Goal: Contribute content: Add original content to the website for others to see

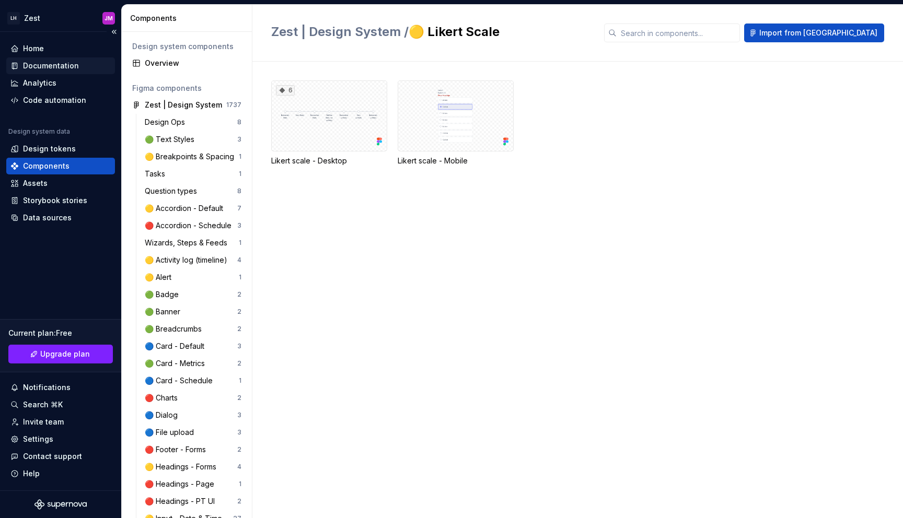
click at [51, 64] on div "Documentation" at bounding box center [51, 66] width 56 height 10
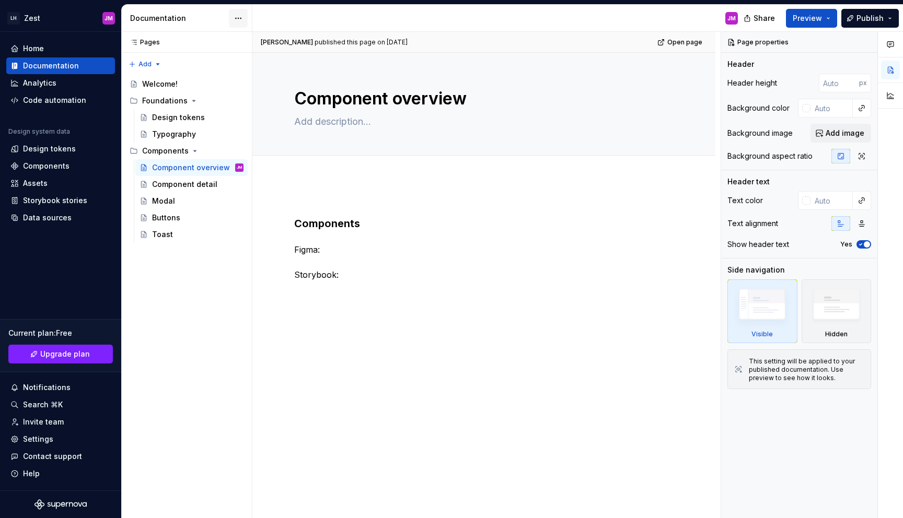
click at [234, 16] on html "LH Zest JM Home Documentation Analytics Code automation Design system data Desi…" at bounding box center [451, 259] width 903 height 518
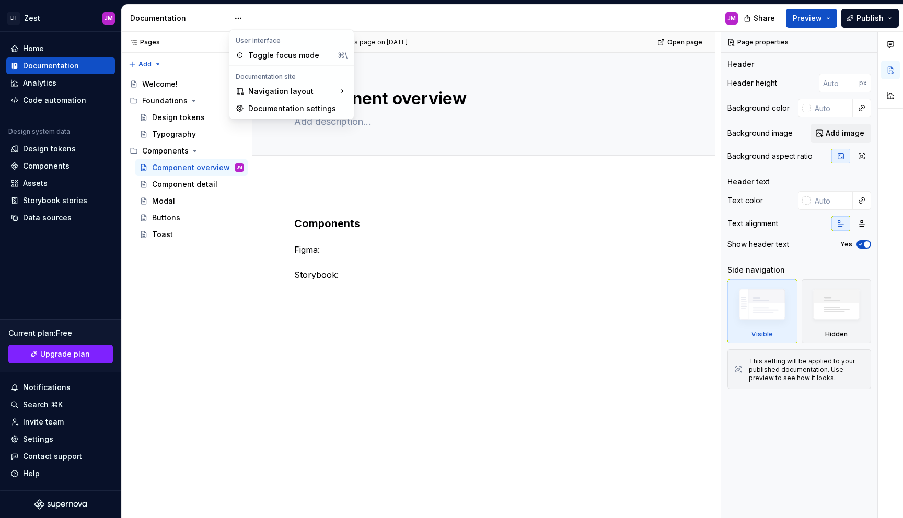
click at [256, 316] on html "LH Zest JM Home Documentation Analytics Code automation Design system data Desi…" at bounding box center [451, 259] width 903 height 518
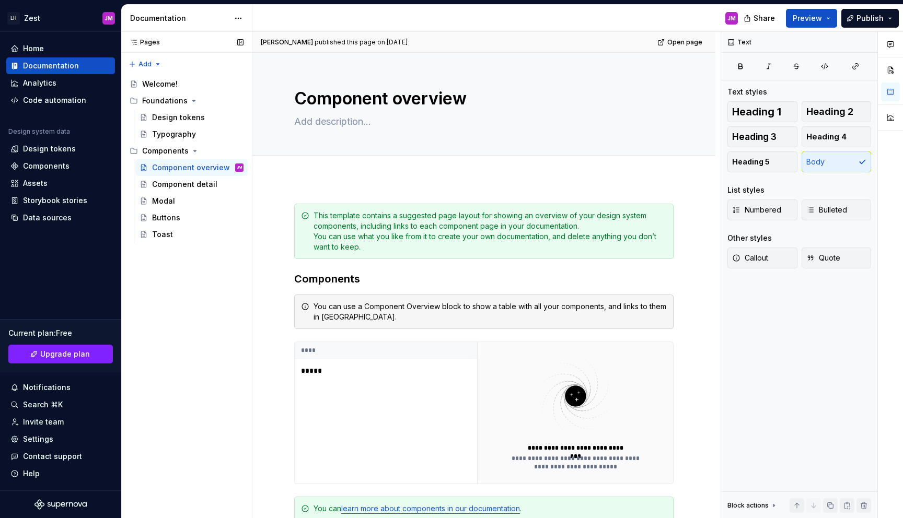
click at [173, 275] on div "Pages Pages Add Accessibility guide for tree Page tree. Navigate the tree with …" at bounding box center [186, 275] width 131 height 487
click at [175, 147] on div "Components" at bounding box center [165, 151] width 46 height 10
click at [219, 151] on button "Page tree" at bounding box center [221, 151] width 15 height 15
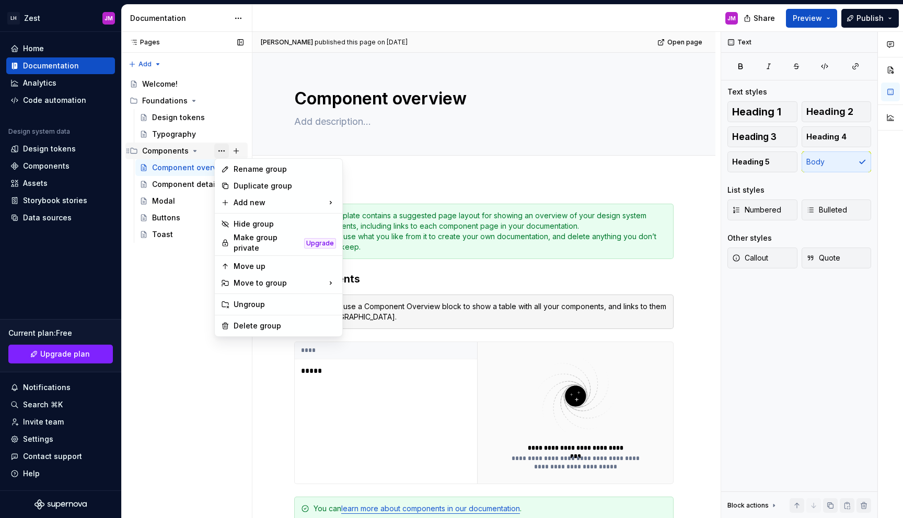
type textarea "*"
click at [391, 202] on div "New page" at bounding box center [393, 205] width 68 height 10
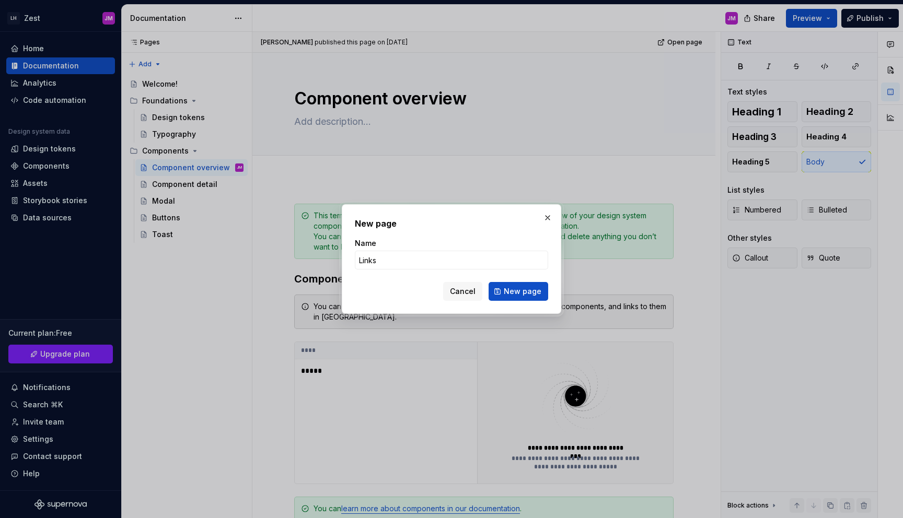
type input "Links"
click button "New page" at bounding box center [518, 291] width 60 height 19
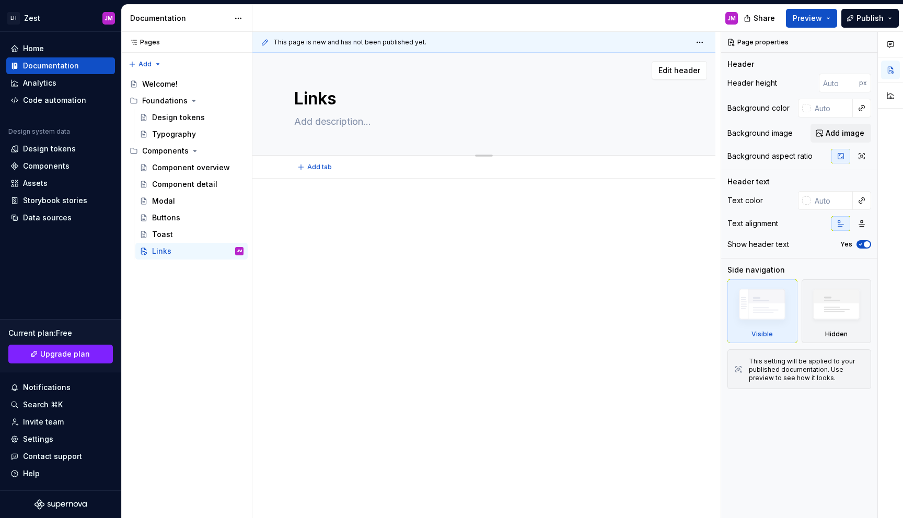
click at [353, 116] on textarea at bounding box center [481, 121] width 379 height 17
drag, startPoint x: 408, startPoint y: 246, endPoint x: 358, endPoint y: 187, distance: 76.7
click at [407, 243] on div at bounding box center [483, 230] width 379 height 52
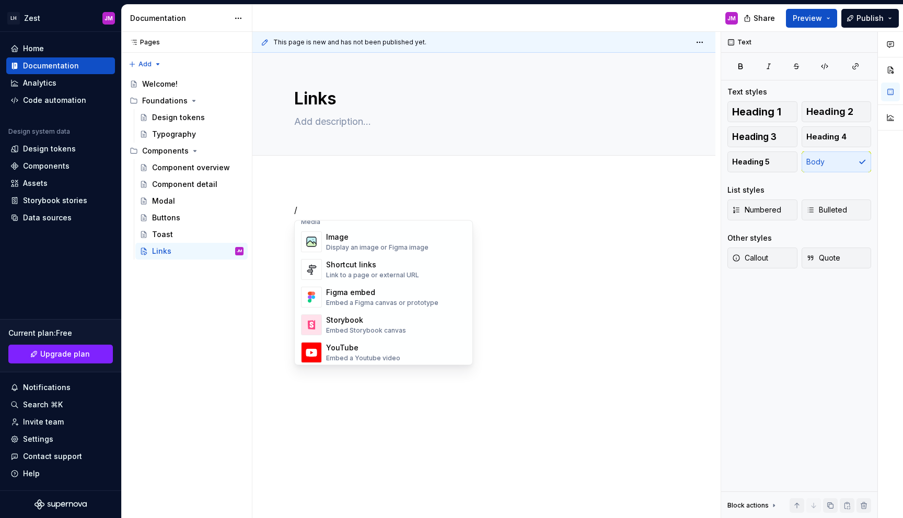
scroll to position [457, 0]
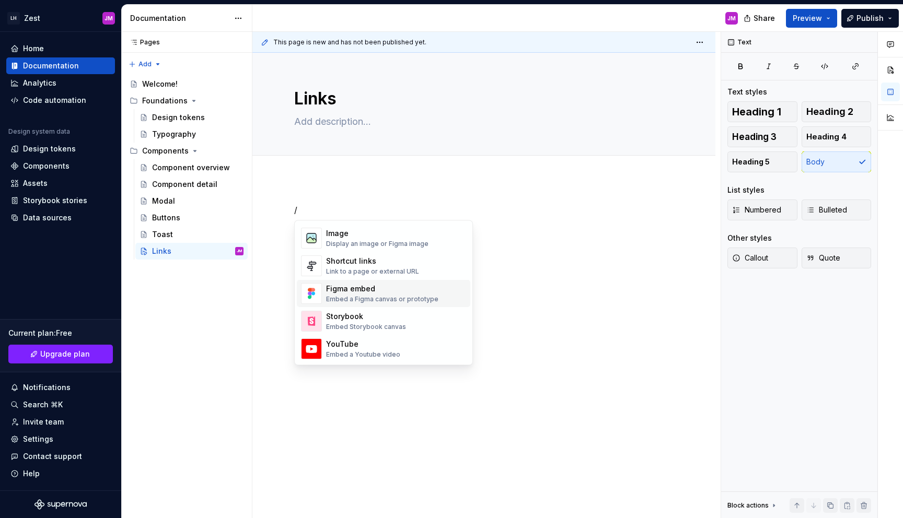
click at [392, 291] on div "Figma embed" at bounding box center [382, 289] width 112 height 10
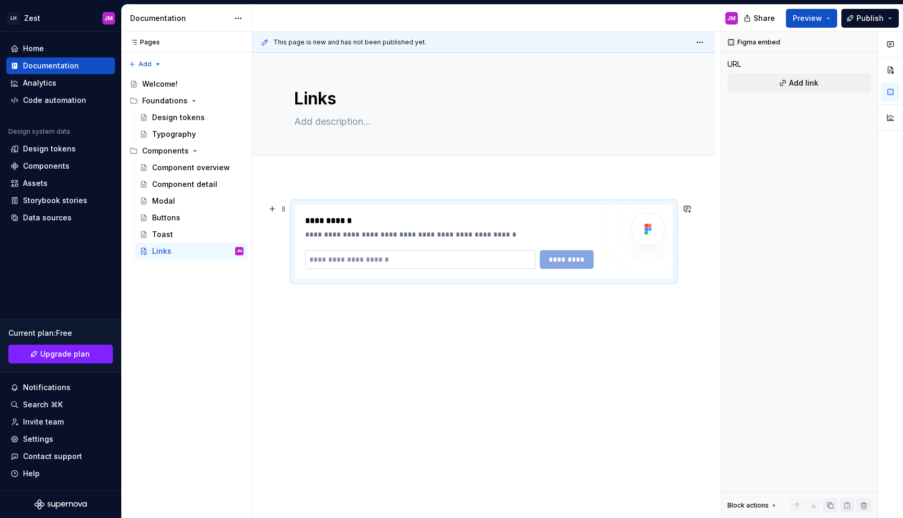
click at [437, 263] on input "text" at bounding box center [420, 259] width 230 height 19
click at [273, 212] on button "button" at bounding box center [272, 209] width 15 height 15
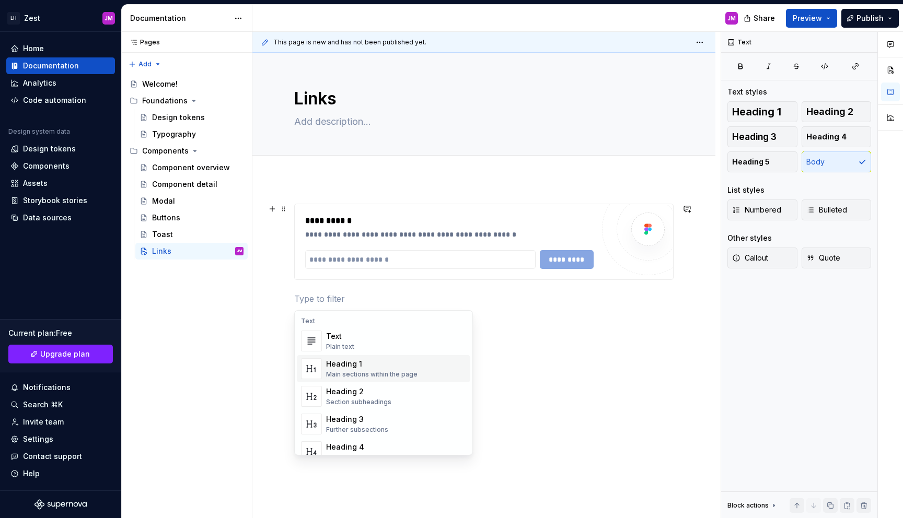
click at [541, 367] on div "**********" at bounding box center [486, 275] width 468 height 487
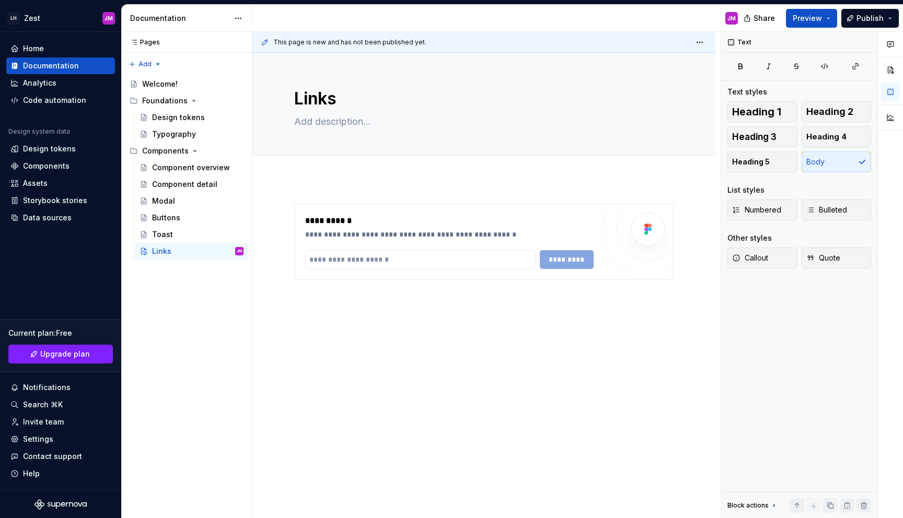
type textarea "*"
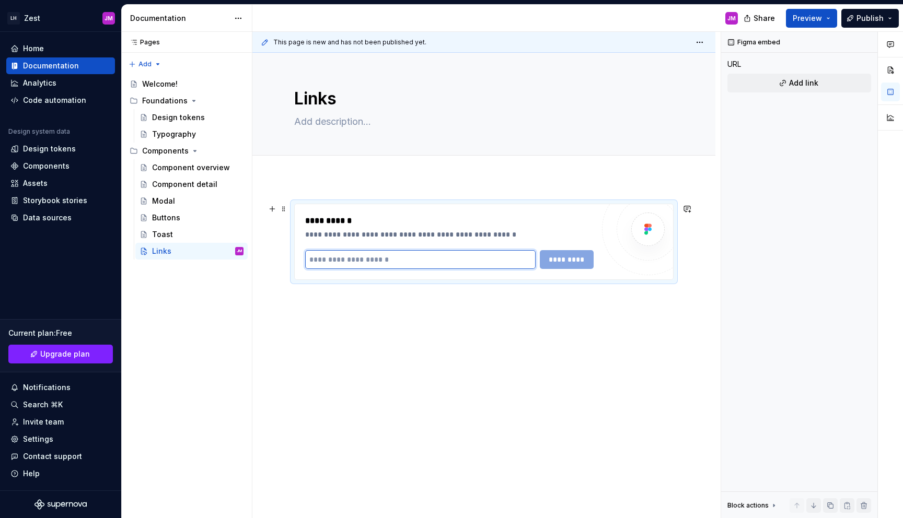
click at [401, 263] on input "text" at bounding box center [420, 259] width 230 height 19
paste input "**********"
type input "**********"
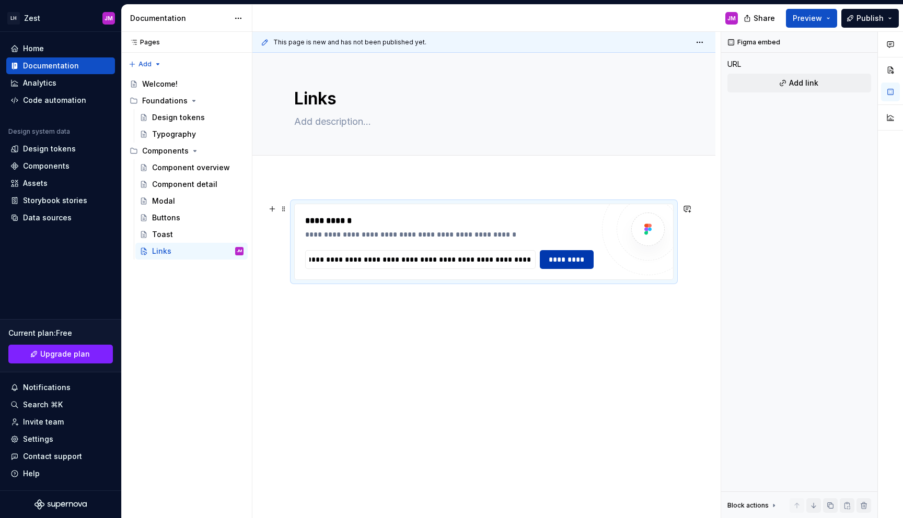
scroll to position [0, 0]
click at [556, 259] on span "*********" at bounding box center [566, 259] width 40 height 10
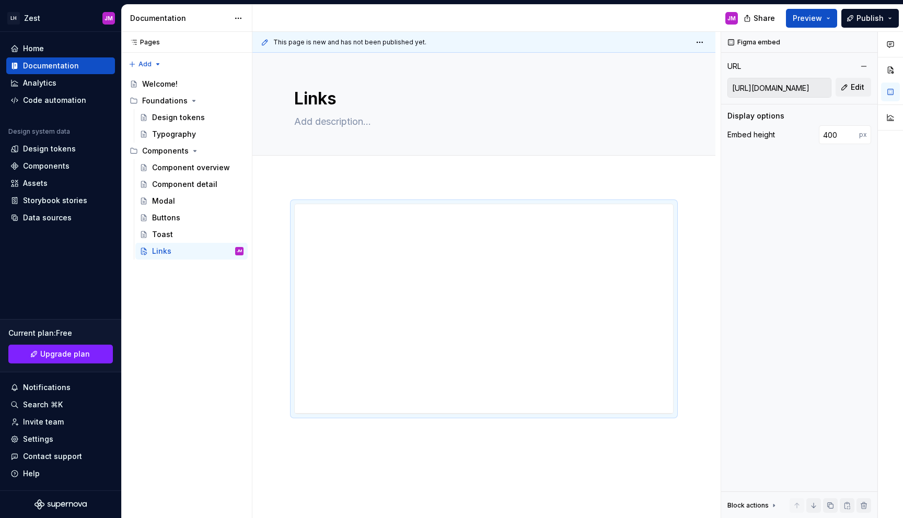
click at [354, 186] on div "**********" at bounding box center [483, 393] width 463 height 429
type textarea "*"
click at [322, 184] on div "**********" at bounding box center [483, 393] width 463 height 429
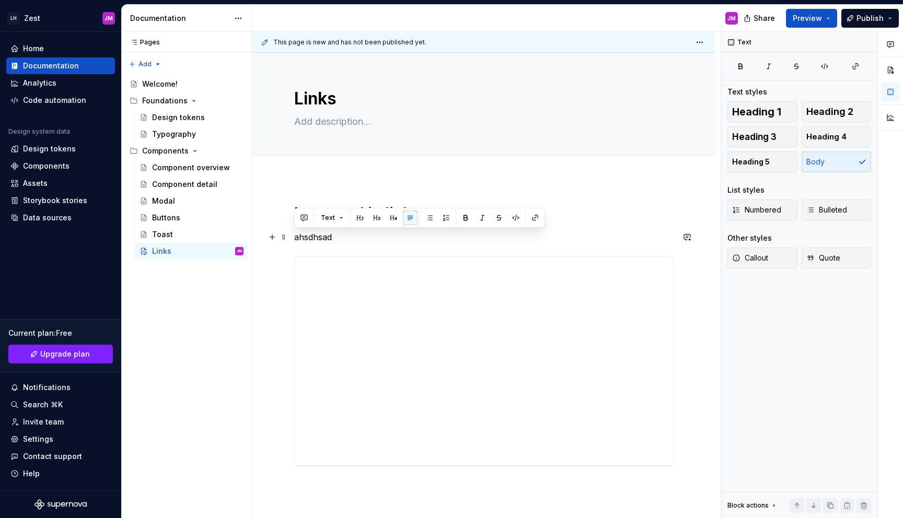
click at [332, 244] on div "**********" at bounding box center [483, 348] width 379 height 288
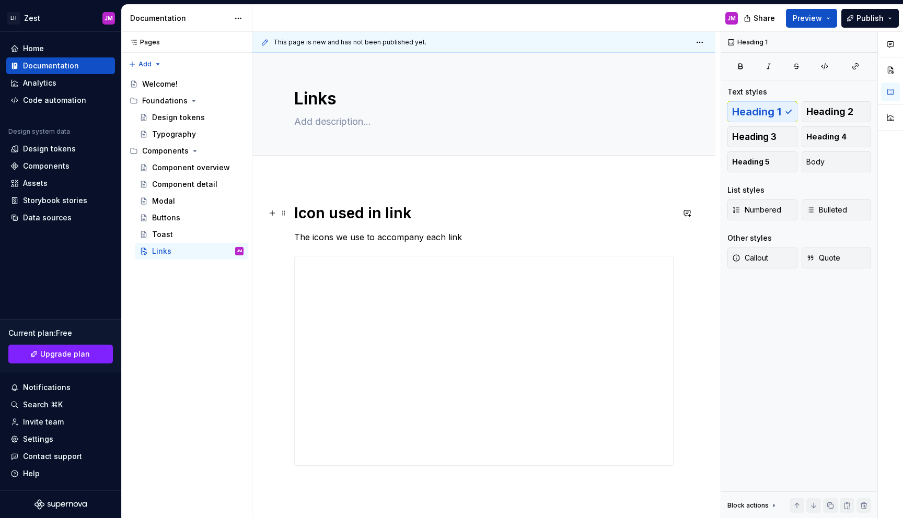
click at [428, 213] on h1 "Icon used in link" at bounding box center [483, 213] width 379 height 19
click at [428, 212] on h1 "Icon used in link" at bounding box center [483, 213] width 379 height 19
click at [423, 215] on h1 "Icon used in link" at bounding box center [483, 213] width 379 height 19
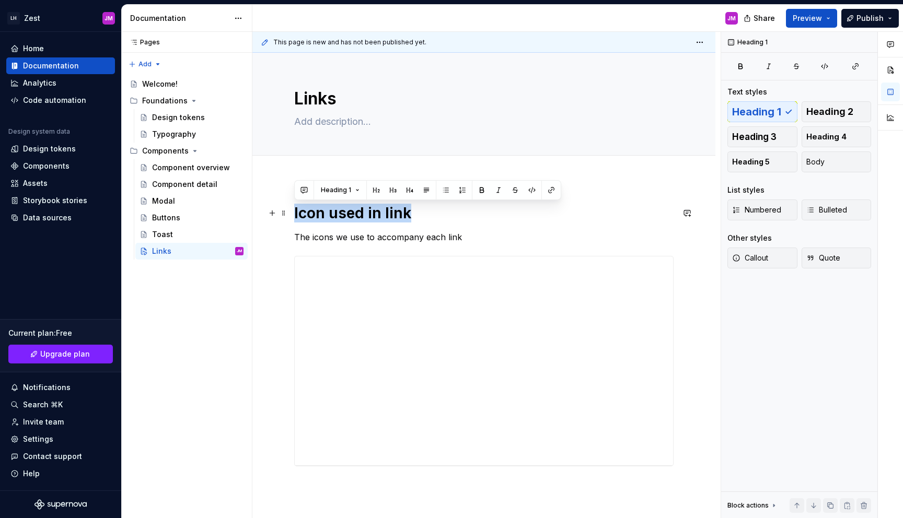
drag, startPoint x: 423, startPoint y: 219, endPoint x: 293, endPoint y: 217, distance: 130.1
click at [293, 217] on div "**********" at bounding box center [483, 419] width 463 height 481
click at [342, 216] on h1 "Icon used in link" at bounding box center [483, 213] width 379 height 19
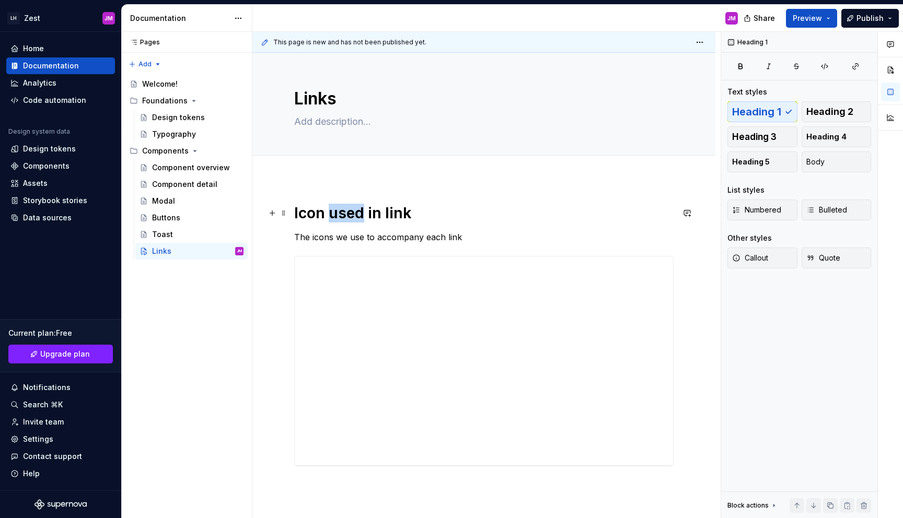
click at [342, 216] on h1 "Icon used in link" at bounding box center [483, 213] width 379 height 19
click at [496, 231] on p "The icons we use to accompany each link" at bounding box center [483, 237] width 379 height 13
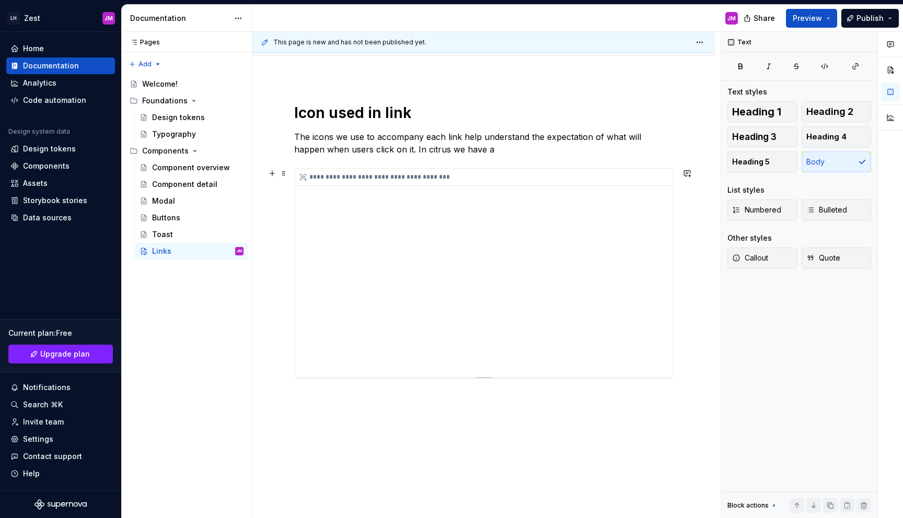
scroll to position [51, 0]
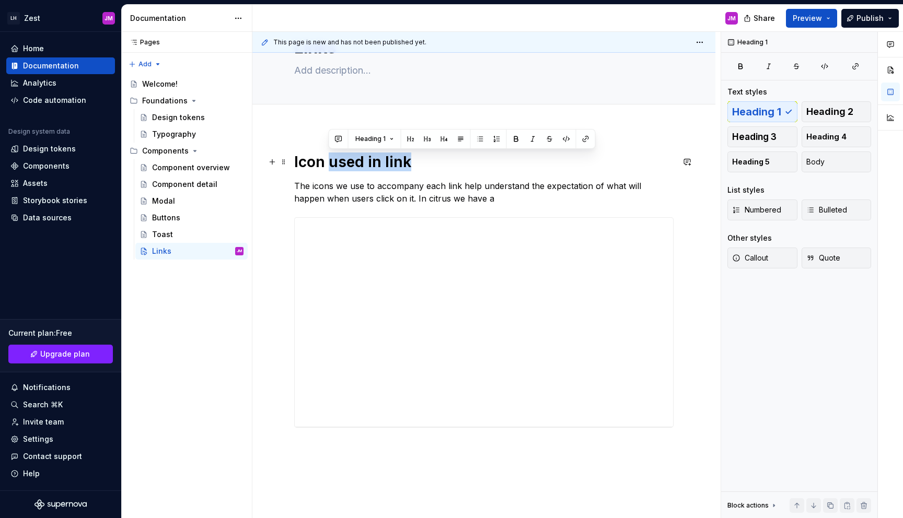
drag, startPoint x: 414, startPoint y: 157, endPoint x: 327, endPoint y: 157, distance: 86.7
click at [327, 157] on h1 "Icon used in link" at bounding box center [483, 162] width 379 height 19
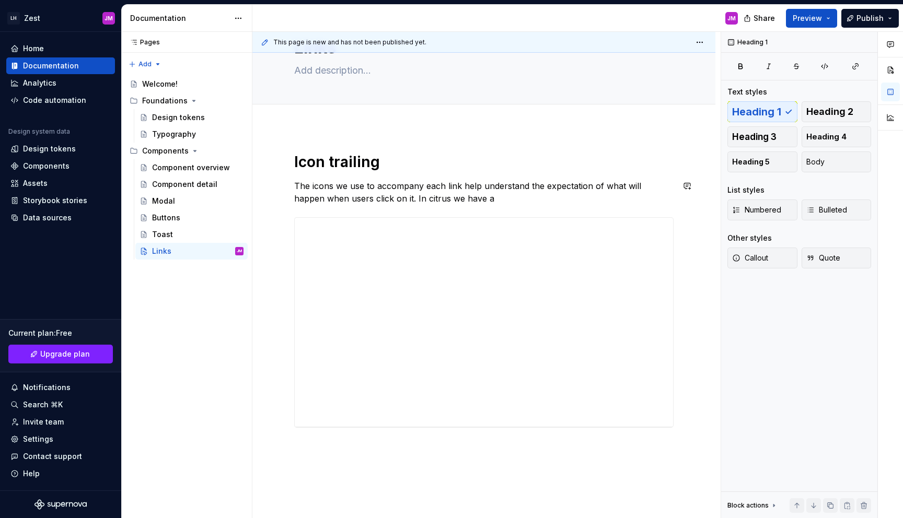
click at [480, 204] on p "The icons we use to accompany each link help understand the expectation of what…" at bounding box center [483, 192] width 379 height 25
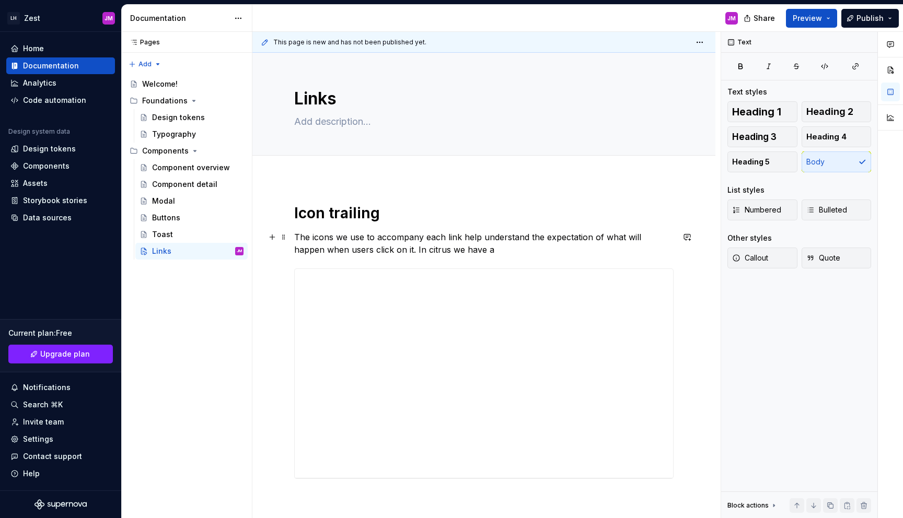
click at [331, 239] on p "The icons we use to accompany each link help understand the expectation of what…" at bounding box center [483, 243] width 379 height 25
click at [526, 244] on p "The icon we use to accompany each link help understand the expectation of what …" at bounding box center [483, 243] width 379 height 25
click at [494, 236] on p "The icon we use to accompany each link help understand the expectation of what …" at bounding box center [483, 243] width 379 height 25
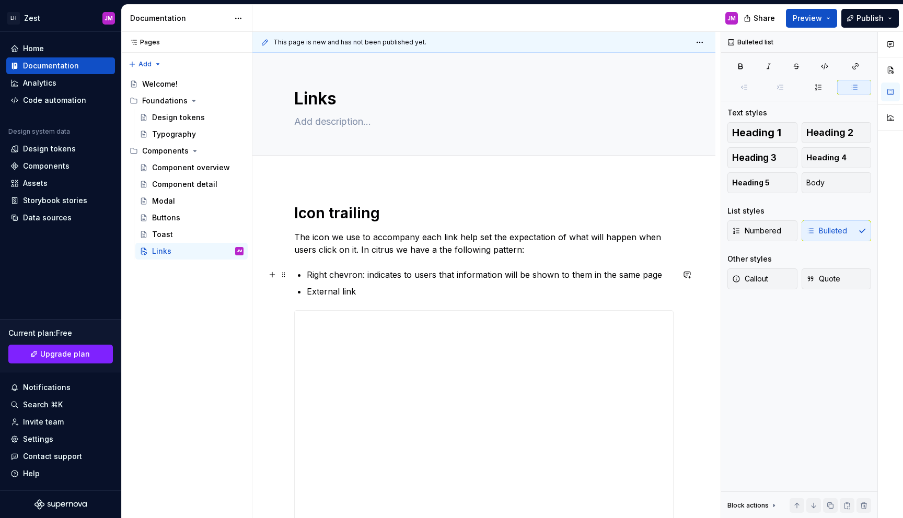
click at [360, 273] on p "Right chevron: indicates to users that information will be shown to them in the…" at bounding box center [490, 275] width 367 height 13
click at [359, 269] on p "Right chevron: indicates to users that information will be shown to them in the…" at bounding box center [490, 275] width 367 height 13
click at [504, 281] on p "Right chevron: indicates to users that information will be shown to them in the…" at bounding box center [490, 275] width 367 height 13
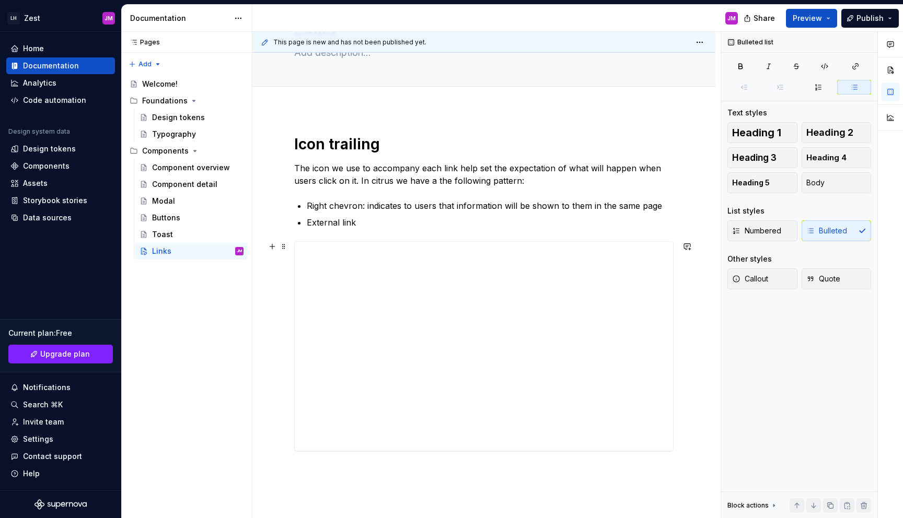
scroll to position [67, 0]
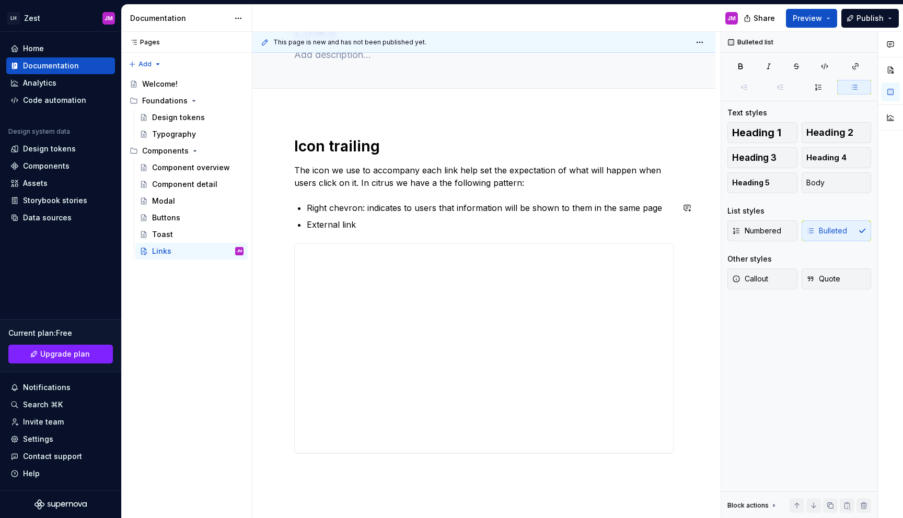
click at [551, 197] on div "**********" at bounding box center [483, 308] width 379 height 342
click at [684, 211] on button "button" at bounding box center [687, 208] width 15 height 15
click at [511, 192] on div "**********" at bounding box center [483, 308] width 379 height 342
click at [368, 216] on ul "Right chevron: indicates to users that information will be shown to them in the…" at bounding box center [490, 216] width 367 height 29
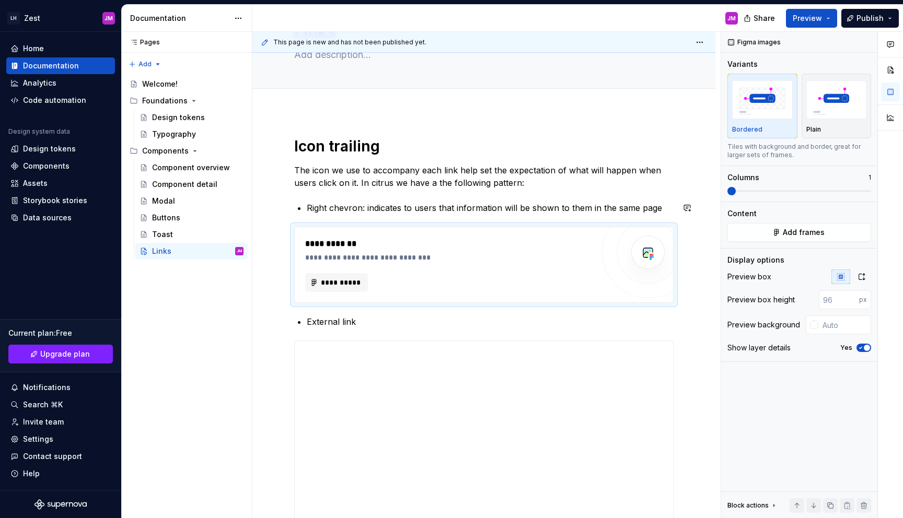
type textarea "*"
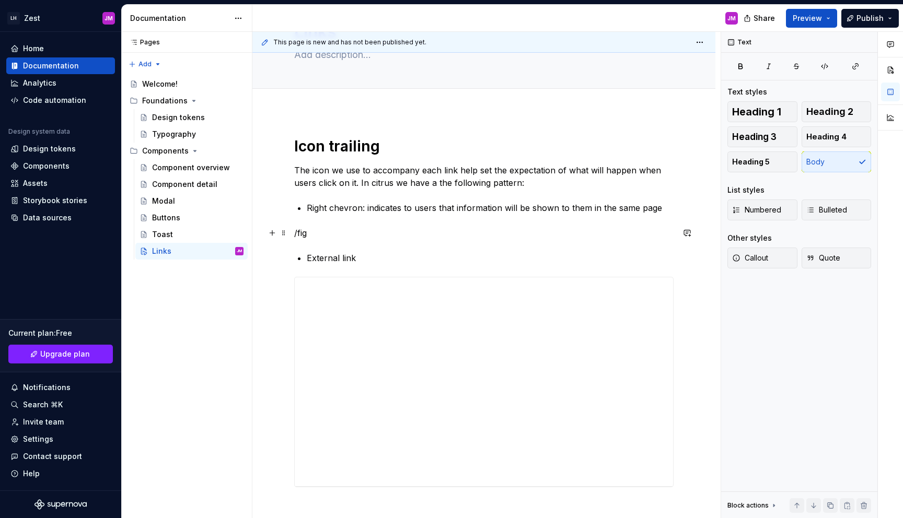
click at [351, 236] on p "/fig" at bounding box center [483, 233] width 379 height 13
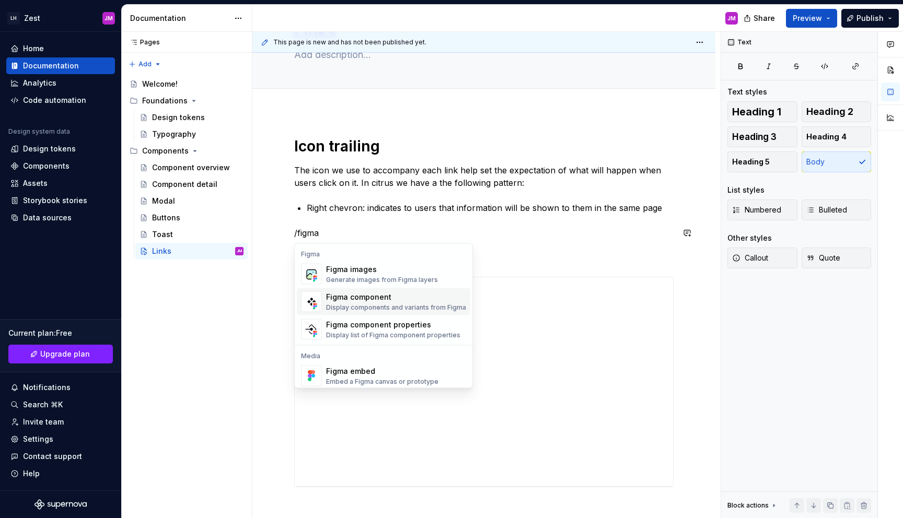
scroll to position [31, 0]
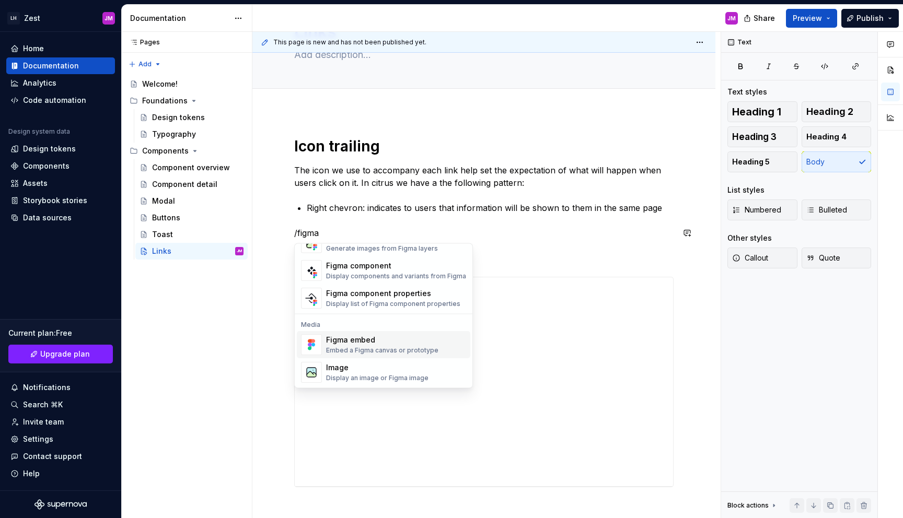
click at [374, 346] on div "Embed a Figma canvas or prototype" at bounding box center [382, 350] width 112 height 8
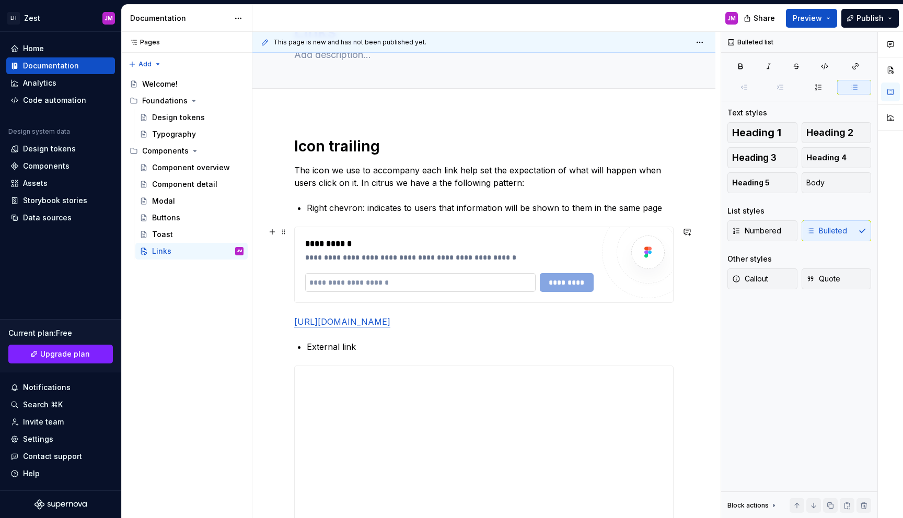
click at [459, 290] on input "text" at bounding box center [420, 282] width 230 height 19
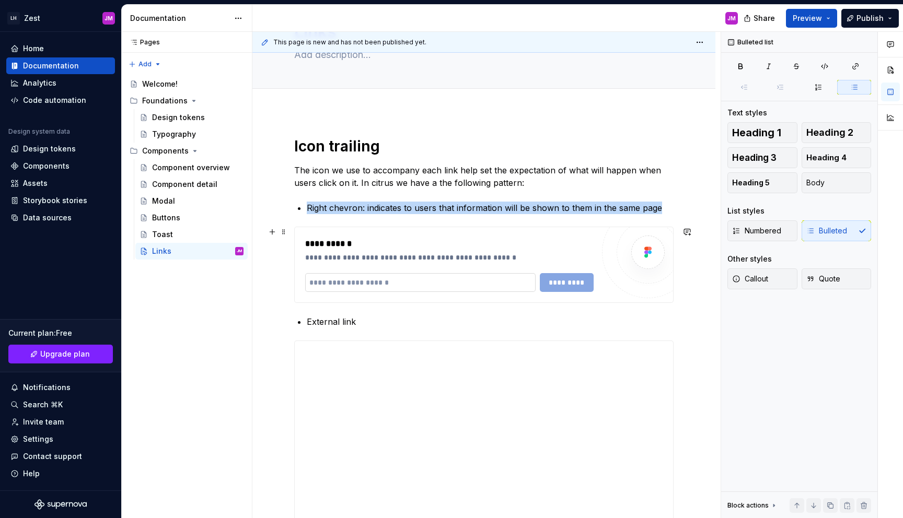
click at [458, 287] on input "text" at bounding box center [420, 282] width 230 height 19
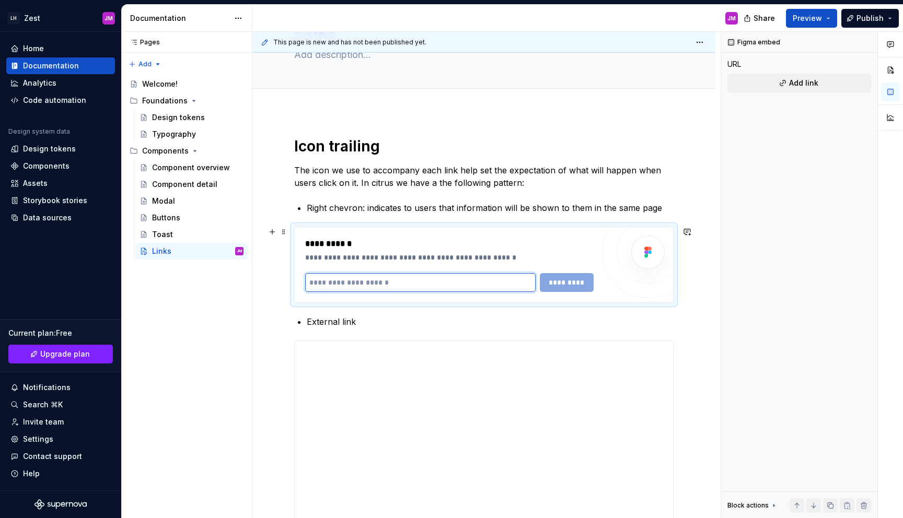
paste input "**********"
type input "**********"
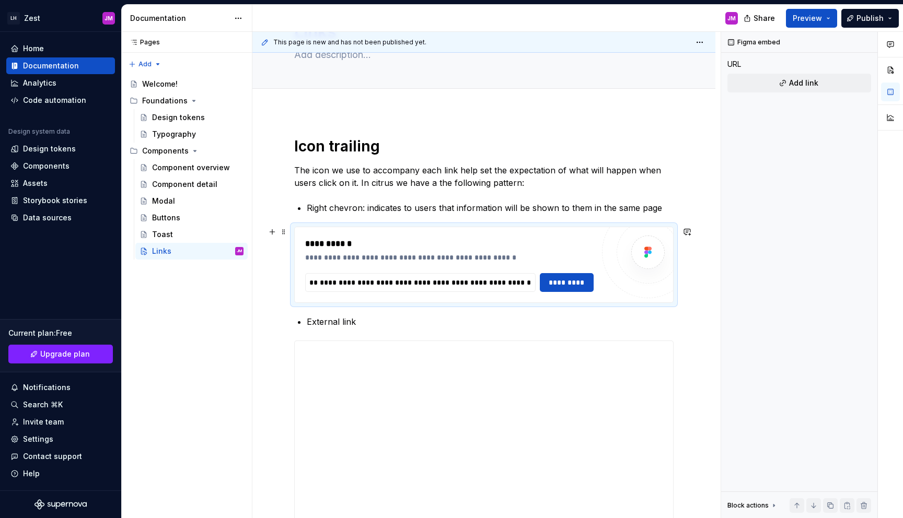
click at [570, 292] on div "**********" at bounding box center [484, 264] width 378 height 75
click at [563, 285] on span "*********" at bounding box center [566, 282] width 40 height 10
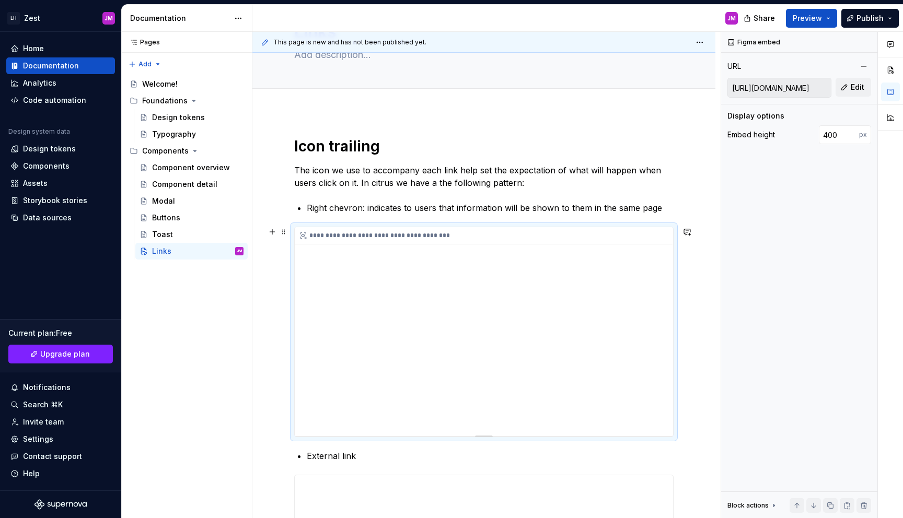
drag, startPoint x: 376, startPoint y: 276, endPoint x: 428, endPoint y: 289, distance: 54.5
click at [424, 289] on div "**********" at bounding box center [484, 331] width 378 height 209
drag, startPoint x: 479, startPoint y: 350, endPoint x: 472, endPoint y: 348, distance: 7.0
click at [473, 351] on div "**********" at bounding box center [484, 331] width 378 height 209
click at [639, 311] on div "**********" at bounding box center [484, 331] width 378 height 209
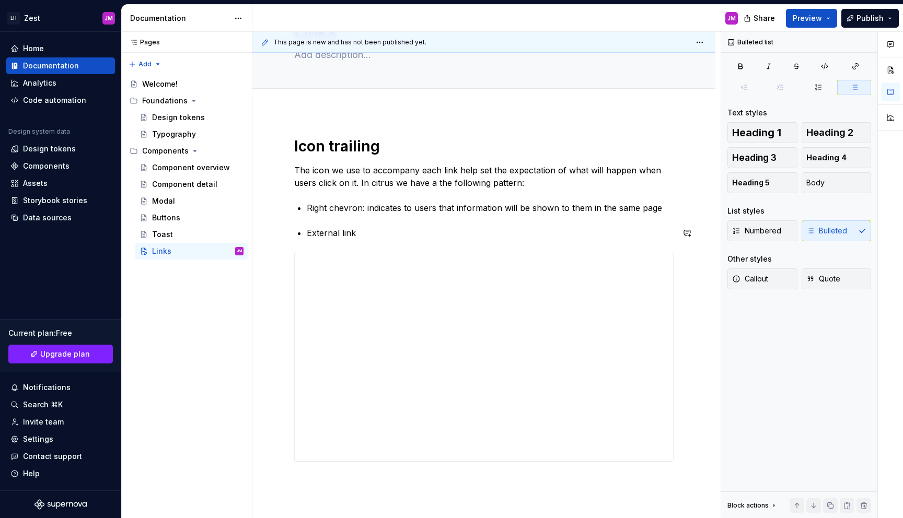
click at [335, 220] on div "**********" at bounding box center [483, 312] width 379 height 351
click at [662, 211] on p "Right chevron: indicates to users that information will be shown to them in the…" at bounding box center [490, 208] width 367 height 13
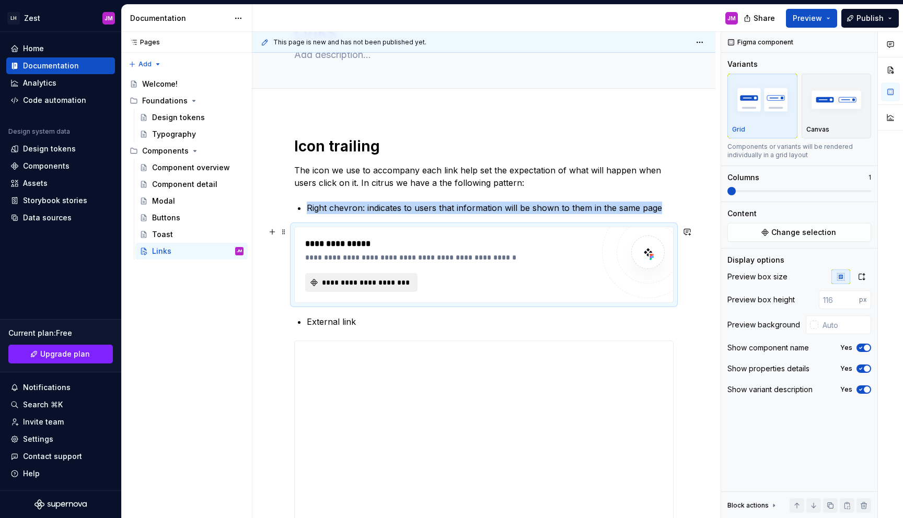
click at [378, 284] on span "**********" at bounding box center [365, 282] width 90 height 10
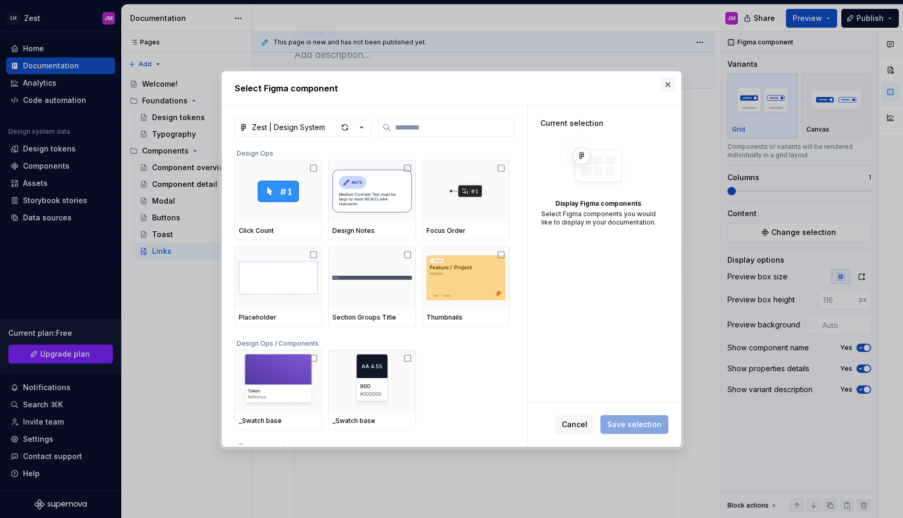
click at [663, 88] on button "button" at bounding box center [667, 84] width 15 height 15
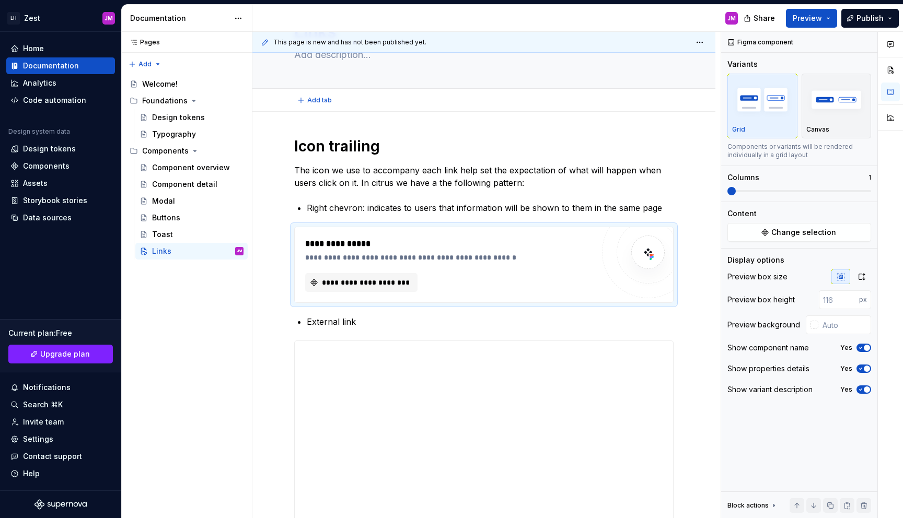
type textarea "*"
click at [397, 279] on span "**********" at bounding box center [365, 282] width 90 height 10
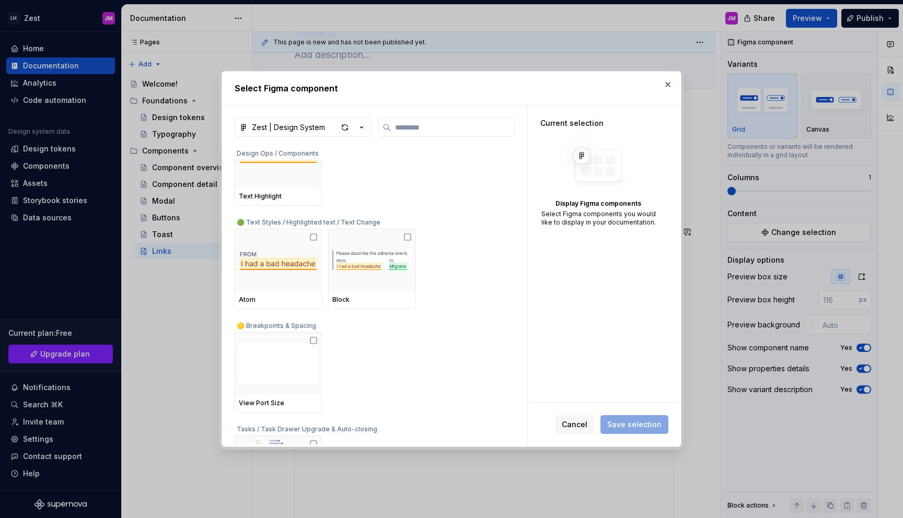
scroll to position [208, 0]
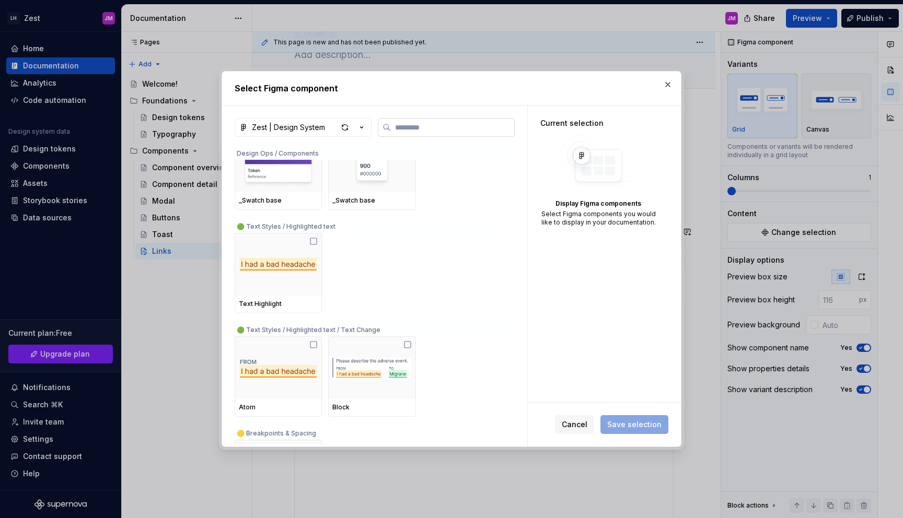
click at [425, 127] on input "search" at bounding box center [452, 127] width 123 height 10
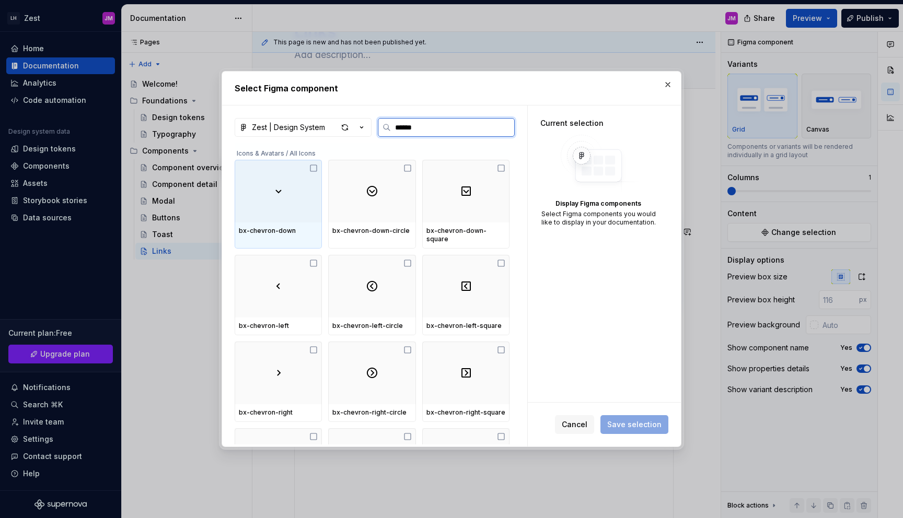
type input "*******"
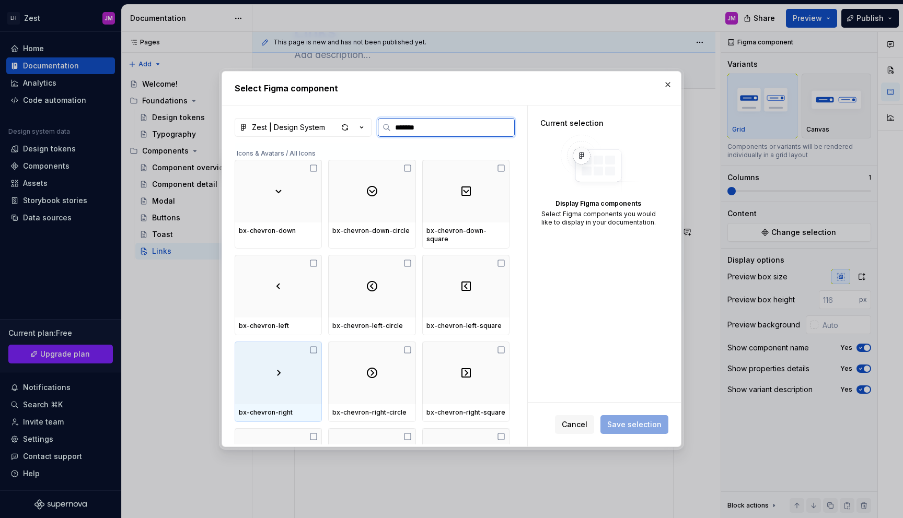
click at [312, 346] on div at bounding box center [278, 373] width 87 height 63
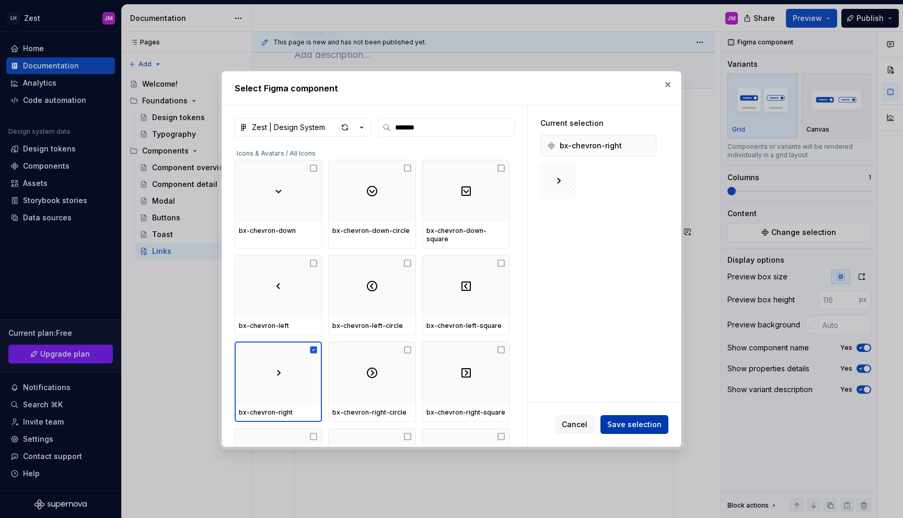
click at [624, 423] on span "Save selection" at bounding box center [634, 424] width 54 height 10
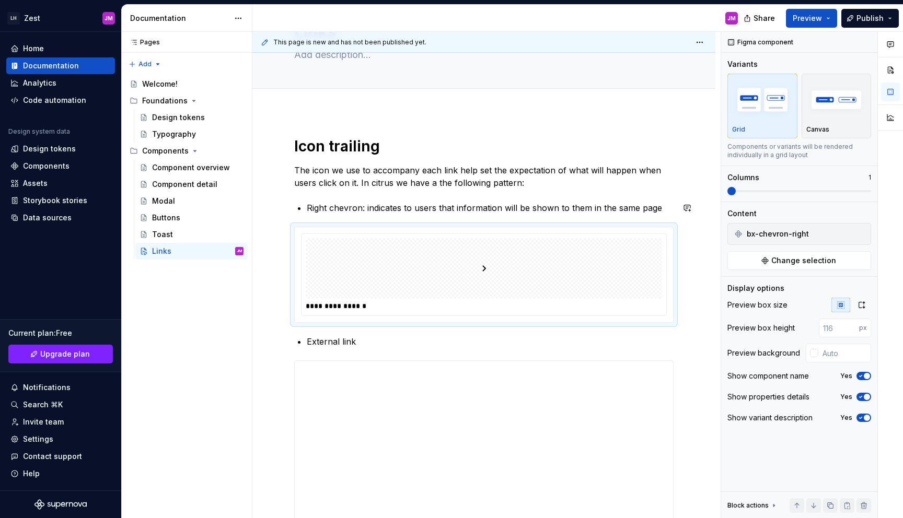
click at [647, 195] on div "**********" at bounding box center [483, 366] width 379 height 459
drag, startPoint x: 551, startPoint y: 258, endPoint x: 551, endPoint y: 202, distance: 55.9
click at [551, 202] on div "**********" at bounding box center [483, 366] width 379 height 459
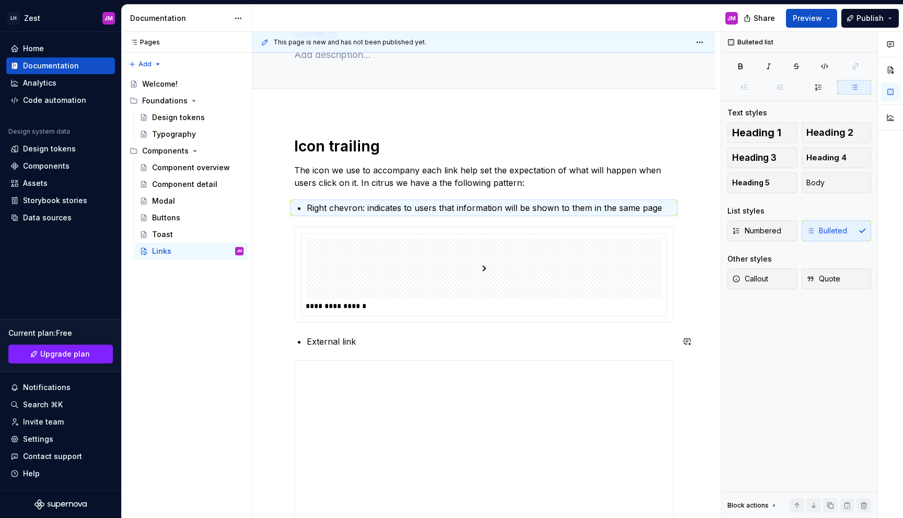
click at [322, 331] on div "**********" at bounding box center [483, 366] width 379 height 459
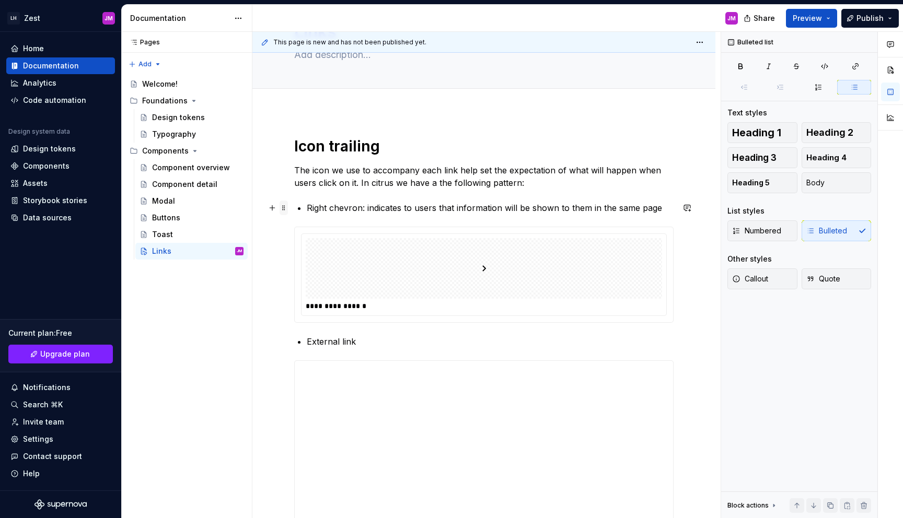
click at [286, 207] on span at bounding box center [283, 208] width 8 height 15
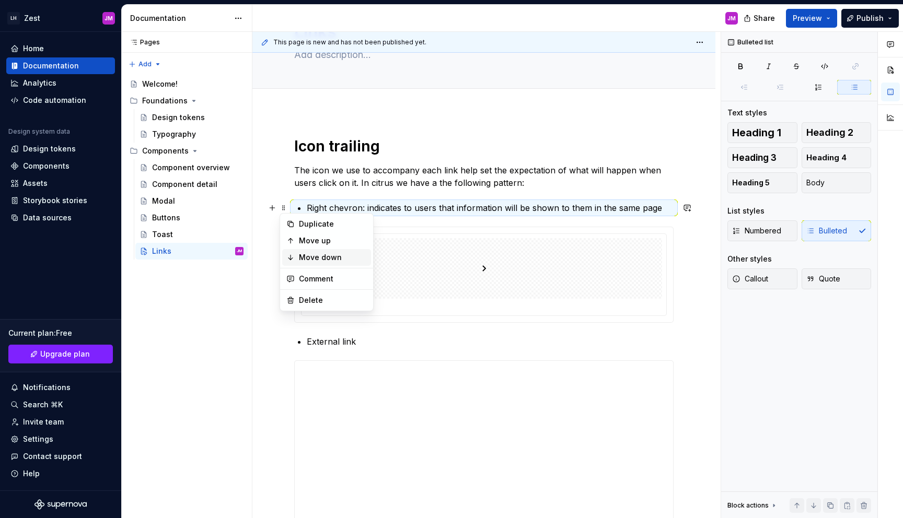
click at [316, 260] on div "Move down" at bounding box center [333, 257] width 68 height 10
click at [262, 188] on div "**********" at bounding box center [483, 438] width 463 height 652
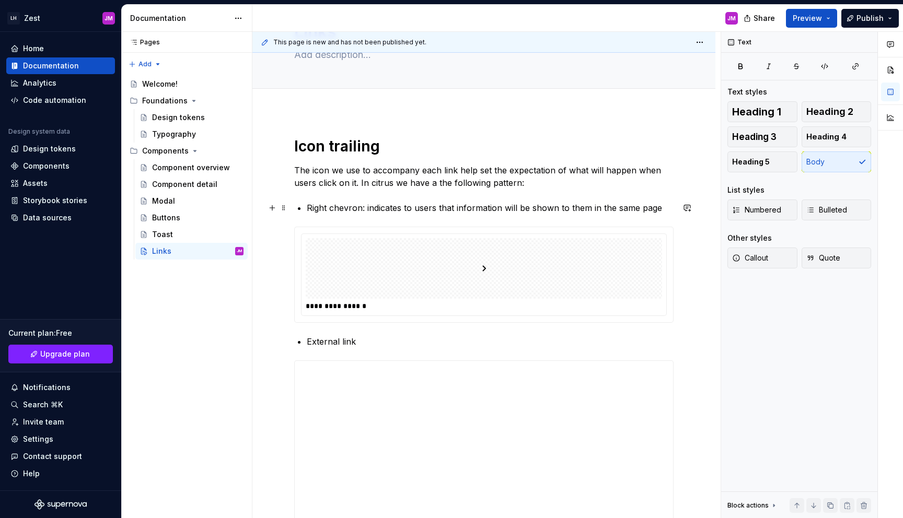
click at [286, 211] on span at bounding box center [283, 208] width 8 height 15
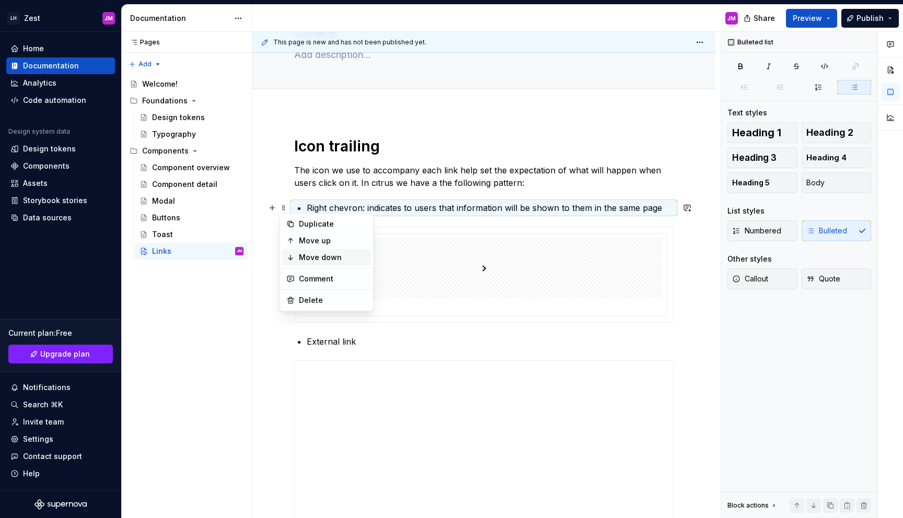
click at [311, 252] on div "Move down" at bounding box center [333, 257] width 68 height 10
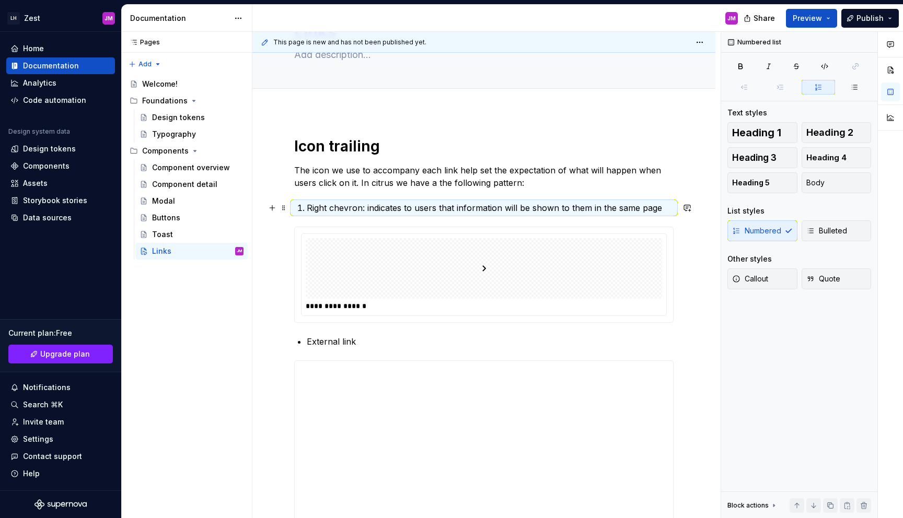
click at [279, 206] on span at bounding box center [283, 208] width 8 height 15
click at [306, 258] on div "Move down" at bounding box center [333, 257] width 68 height 10
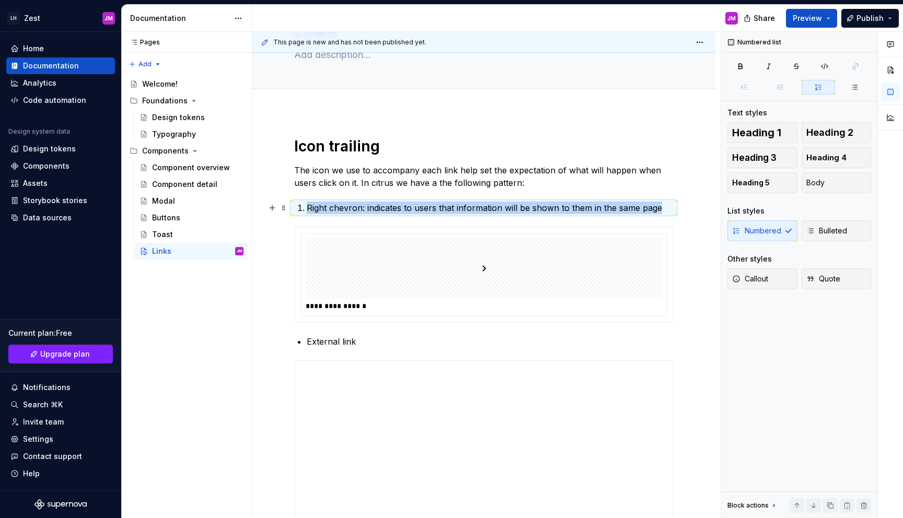
click at [306, 258] on div at bounding box center [484, 268] width 356 height 61
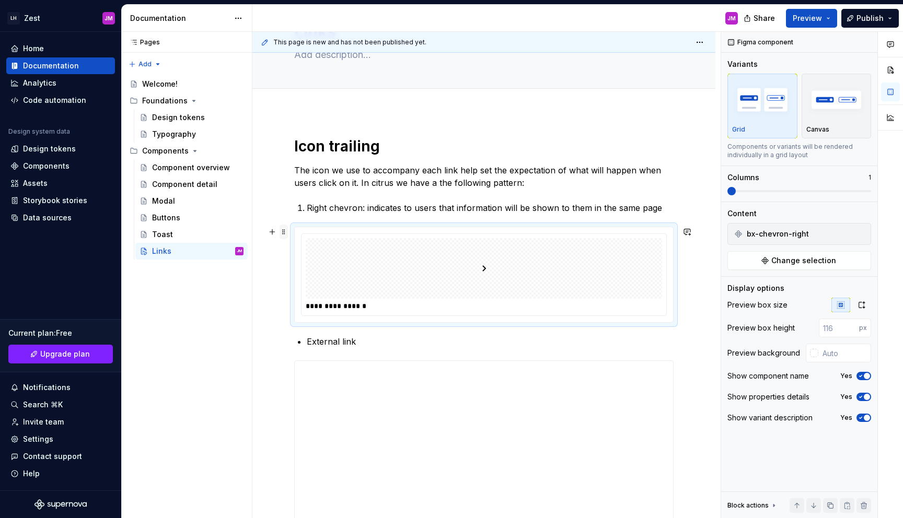
click at [282, 237] on span at bounding box center [283, 232] width 8 height 15
click at [310, 267] on div "Move up" at bounding box center [333, 265] width 68 height 10
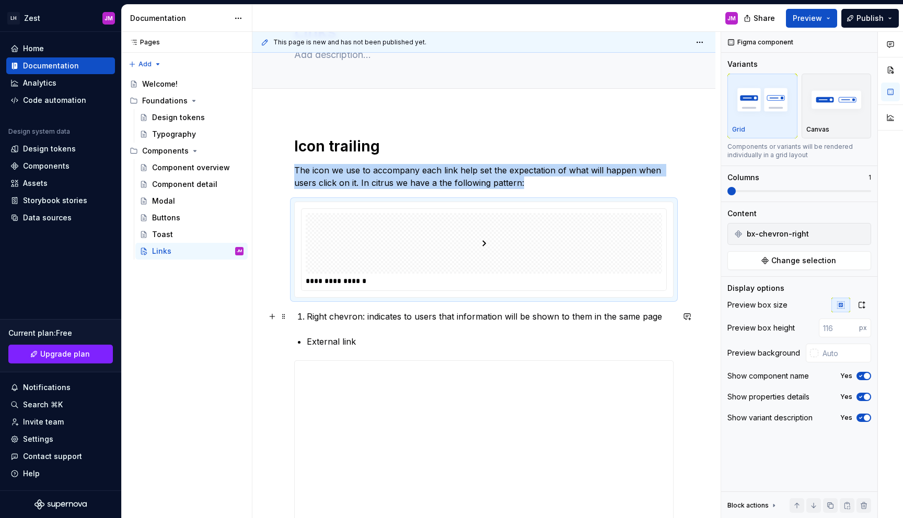
click at [307, 317] on li "Right chevron: indicates to users that information will be shown to them in the…" at bounding box center [490, 316] width 367 height 13
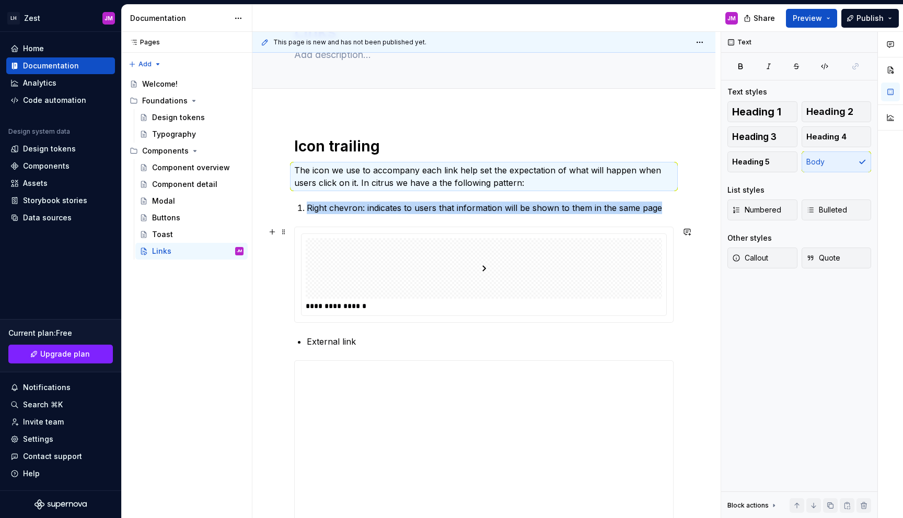
click at [379, 278] on div at bounding box center [484, 268] width 356 height 61
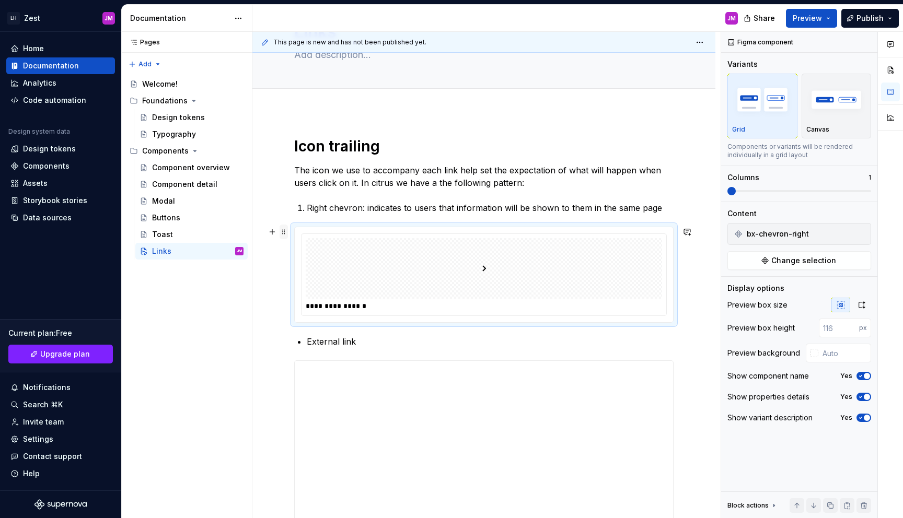
click at [281, 230] on span at bounding box center [283, 232] width 8 height 15
click at [324, 323] on div "Delete" at bounding box center [333, 324] width 68 height 10
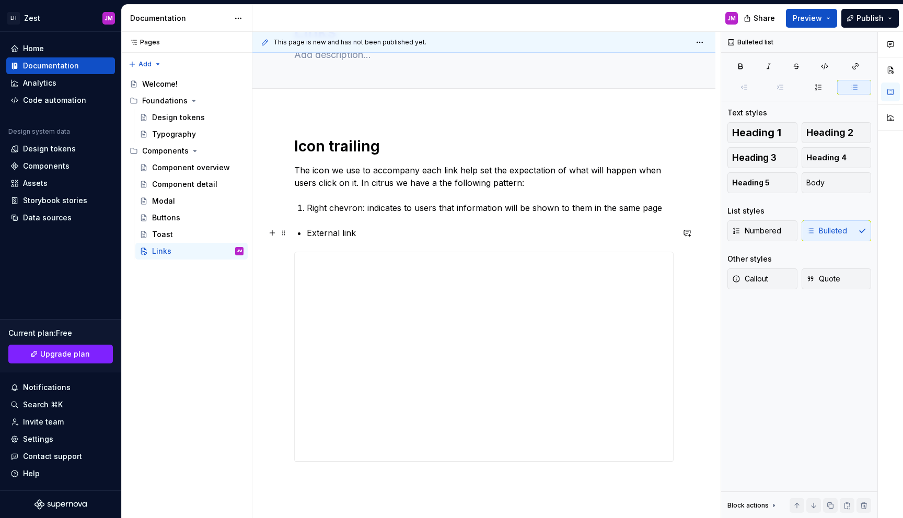
click at [386, 234] on p "External link" at bounding box center [490, 233] width 367 height 13
click at [307, 209] on li "Right chevron: indicates to users that information will be shown to them in the…" at bounding box center [490, 208] width 367 height 13
click at [381, 231] on p "External link" at bounding box center [490, 233] width 367 height 13
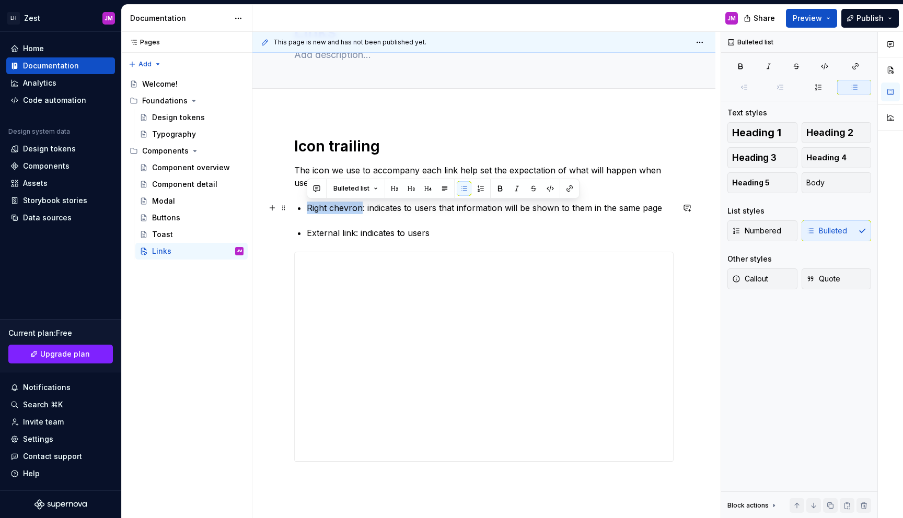
drag, startPoint x: 361, startPoint y: 209, endPoint x: 307, endPoint y: 208, distance: 54.9
click at [307, 208] on p "Right chevron: indicates to users that information will be shown to them in the…" at bounding box center [490, 208] width 367 height 13
type textarea "*"
click at [567, 188] on button "button" at bounding box center [569, 188] width 15 height 15
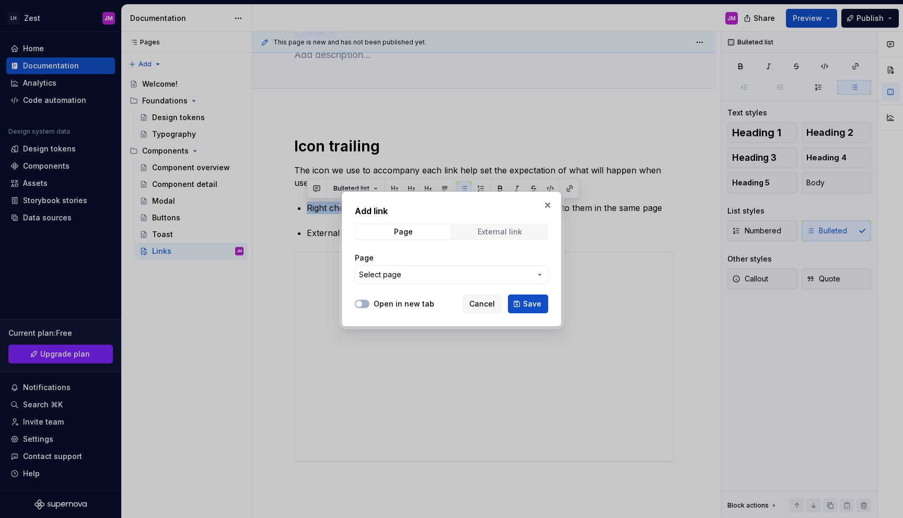
click at [497, 235] on div "External link" at bounding box center [499, 232] width 44 height 8
click at [440, 235] on span "Page" at bounding box center [403, 232] width 95 height 15
click at [427, 273] on span "Select page" at bounding box center [445, 275] width 172 height 10
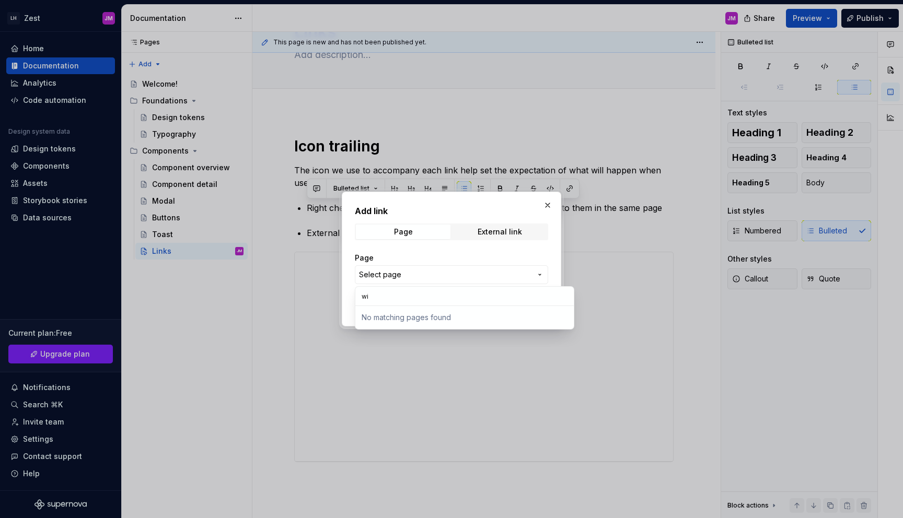
type input "w"
type input "c"
click at [403, 265] on div "Add link Page External link Page Select page Open in new tab Cancel Save" at bounding box center [451, 259] width 903 height 518
click at [399, 268] on button "Select page" at bounding box center [451, 274] width 193 height 19
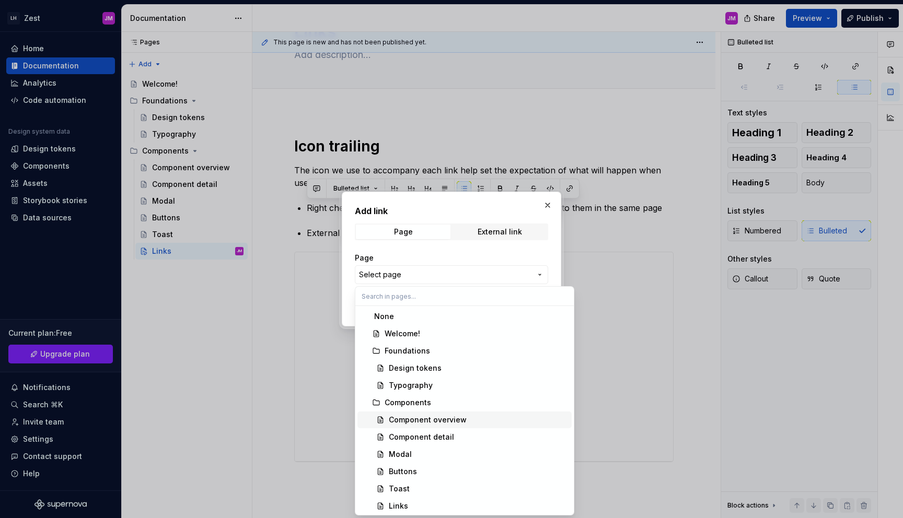
scroll to position [2, 0]
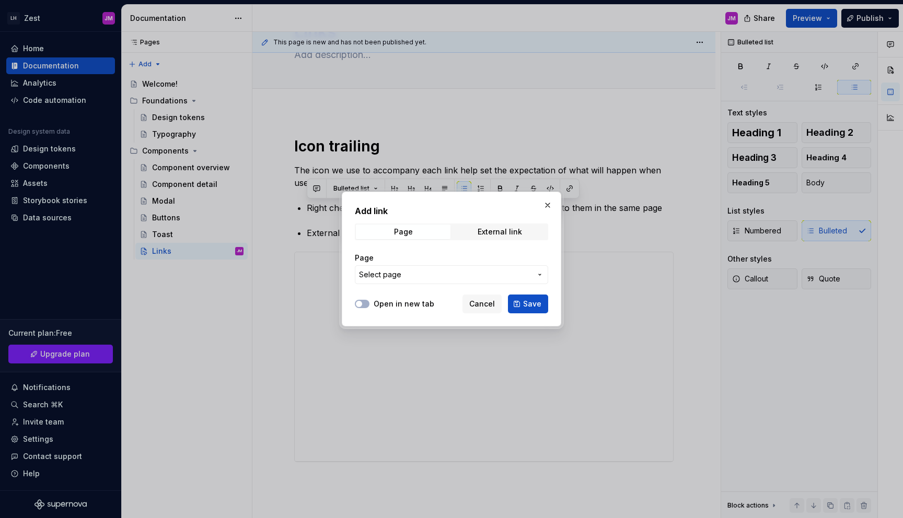
click at [423, 270] on div "Add link Page External link Page Select page Open in new tab Cancel Save" at bounding box center [451, 259] width 903 height 518
click at [406, 275] on span "Select page" at bounding box center [445, 275] width 172 height 10
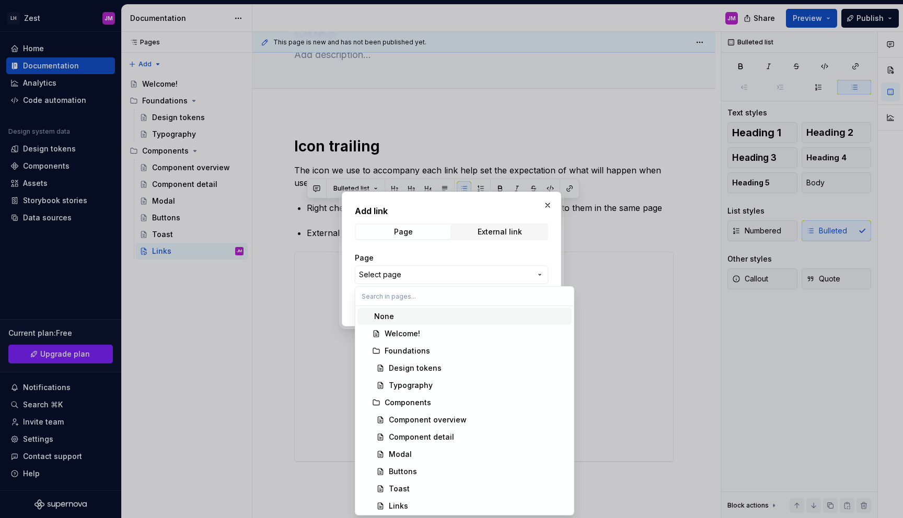
click at [406, 275] on div "Add link Page External link Page Select page Open in new tab Cancel Save" at bounding box center [451, 259] width 903 height 518
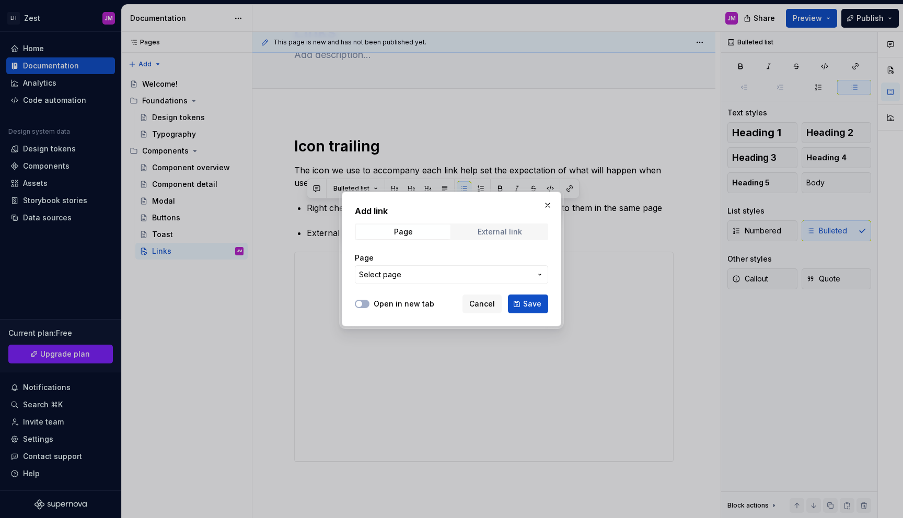
click at [482, 228] on div "External link" at bounding box center [499, 232] width 44 height 8
click at [403, 231] on div "Page" at bounding box center [403, 232] width 19 height 8
click at [407, 277] on span "Select page" at bounding box center [445, 275] width 172 height 10
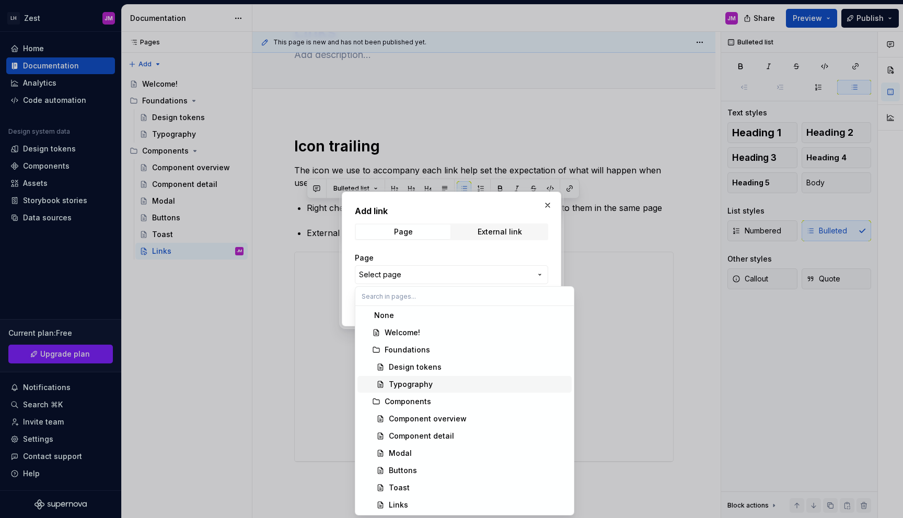
scroll to position [0, 0]
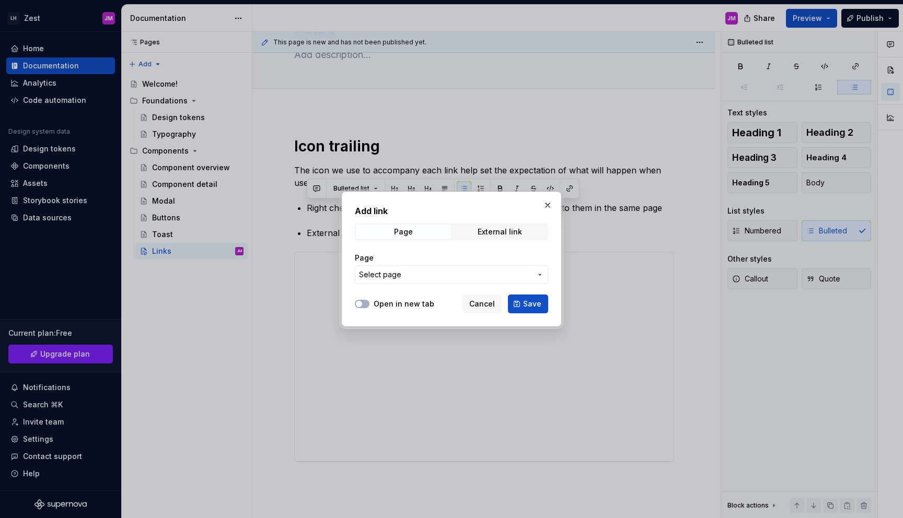
click at [438, 275] on div "Add link Page External link Page Select page Open in new tab Cancel Save" at bounding box center [451, 259] width 903 height 518
click at [491, 305] on span "Cancel" at bounding box center [482, 304] width 26 height 10
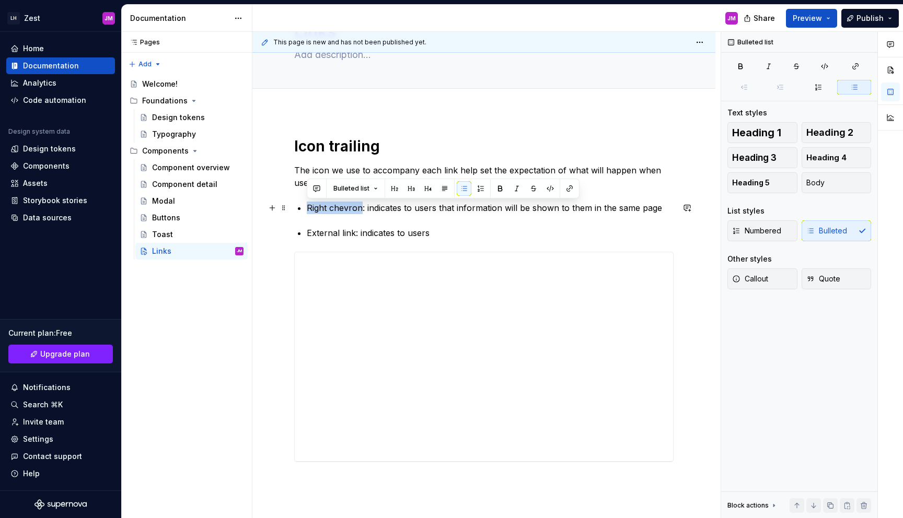
drag, startPoint x: 361, startPoint y: 211, endPoint x: 304, endPoint y: 208, distance: 57.5
click at [304, 208] on div "**********" at bounding box center [483, 312] width 379 height 351
click at [566, 188] on button "button" at bounding box center [569, 188] width 15 height 15
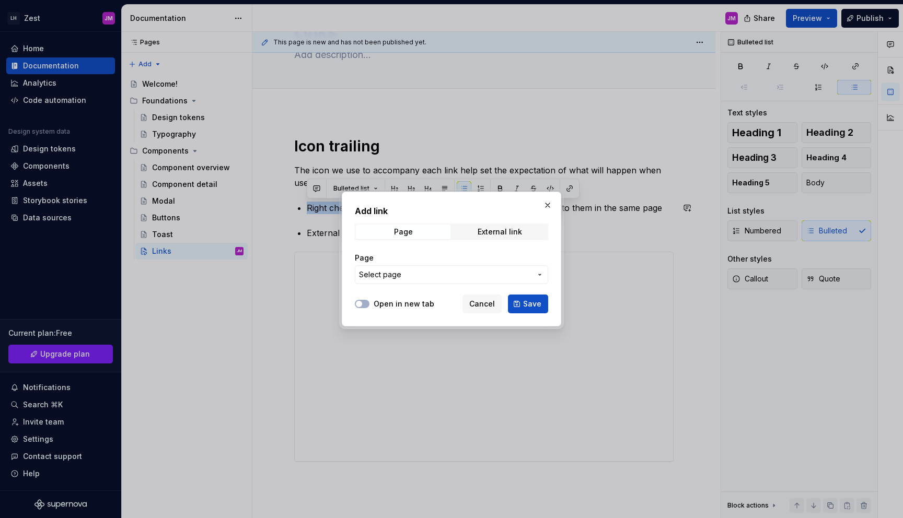
click at [453, 268] on button "Select page" at bounding box center [451, 274] width 193 height 19
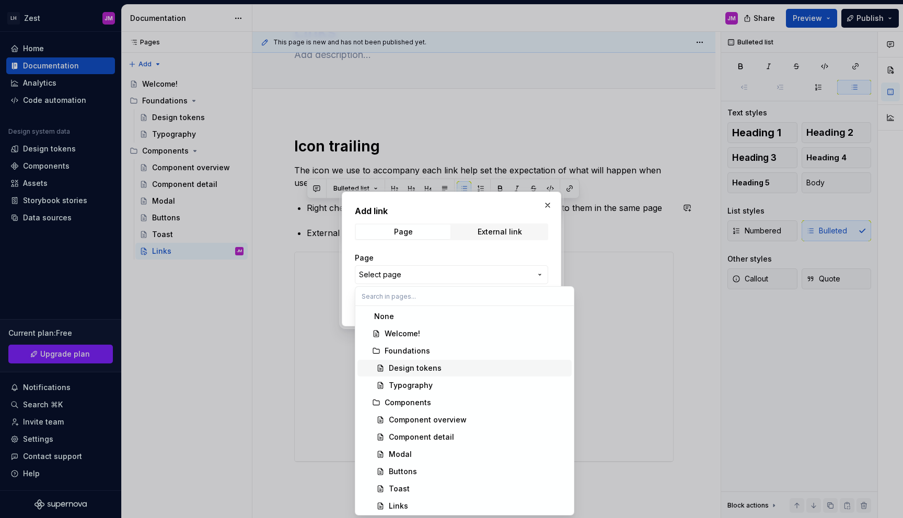
click at [444, 371] on div "Design tokens" at bounding box center [478, 368] width 179 height 10
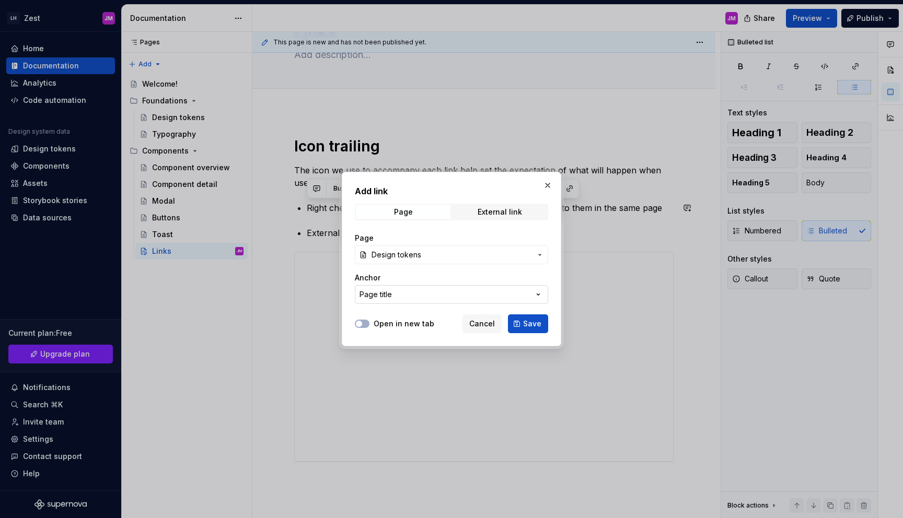
click at [408, 292] on button "Page title" at bounding box center [451, 294] width 193 height 19
click at [436, 249] on div "Add link Page External link Page Design tokens Anchor Page title Open in new ta…" at bounding box center [451, 259] width 903 height 518
click at [436, 250] on span "Design tokens" at bounding box center [451, 255] width 160 height 10
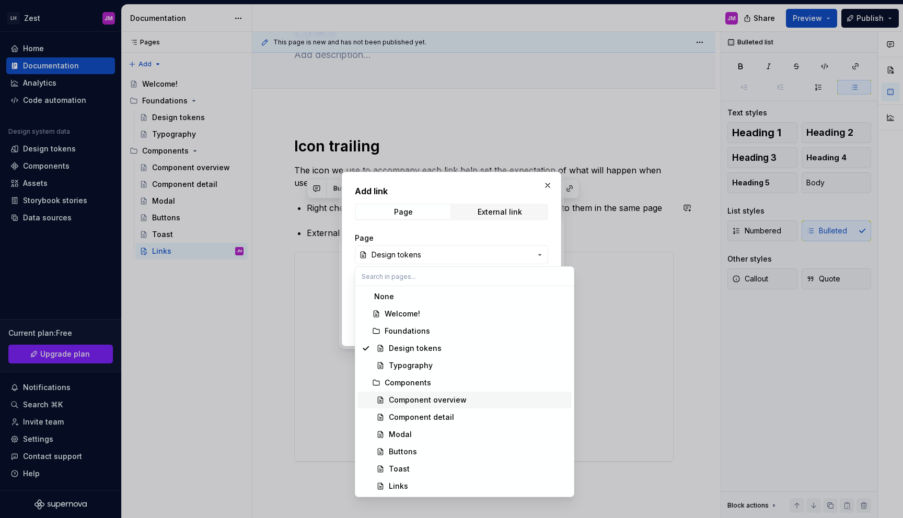
click at [418, 400] on div "Component overview" at bounding box center [428, 400] width 78 height 10
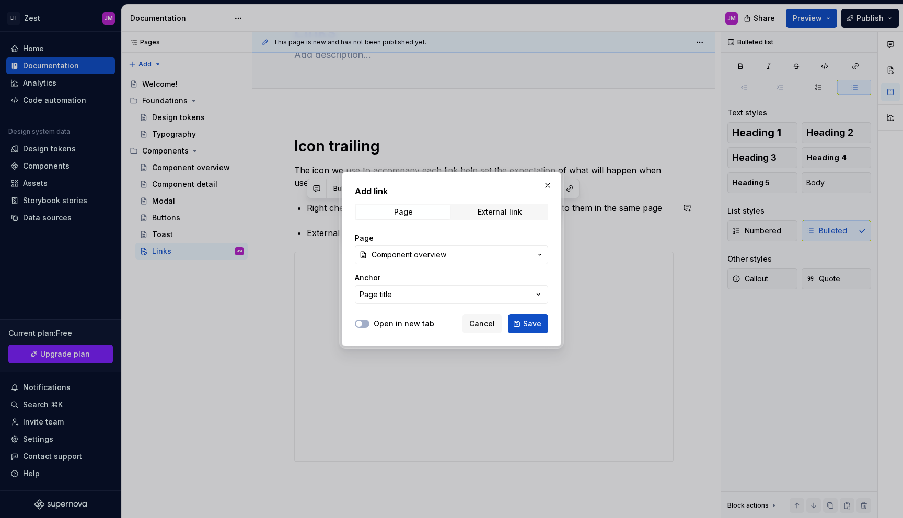
click at [421, 306] on div "Page Component overview Anchor Page title" at bounding box center [451, 269] width 193 height 84
click at [421, 294] on button "Page title" at bounding box center [451, 294] width 193 height 19
click at [419, 258] on div "Add link Page External link Page Component overview Anchor Page title Open in n…" at bounding box center [451, 259] width 903 height 518
click at [419, 258] on span "Component overview" at bounding box center [408, 255] width 75 height 10
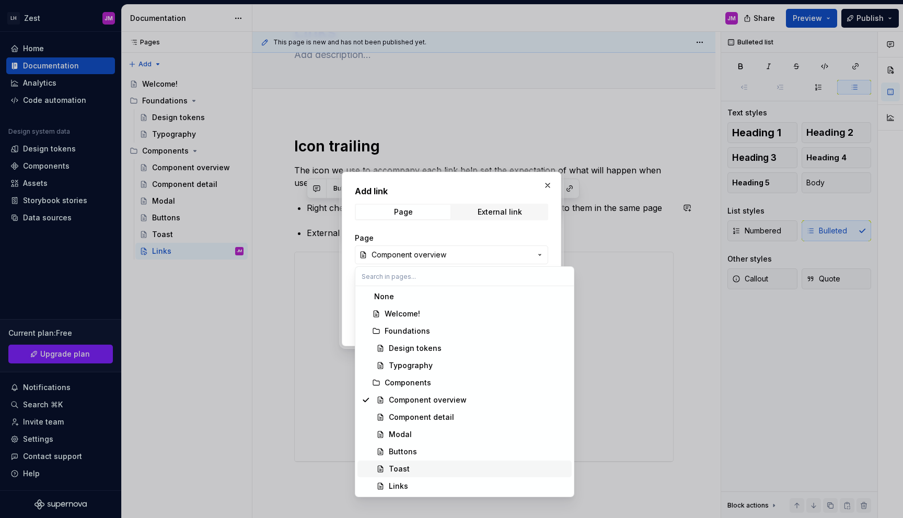
click at [440, 465] on div "Toast" at bounding box center [478, 469] width 179 height 10
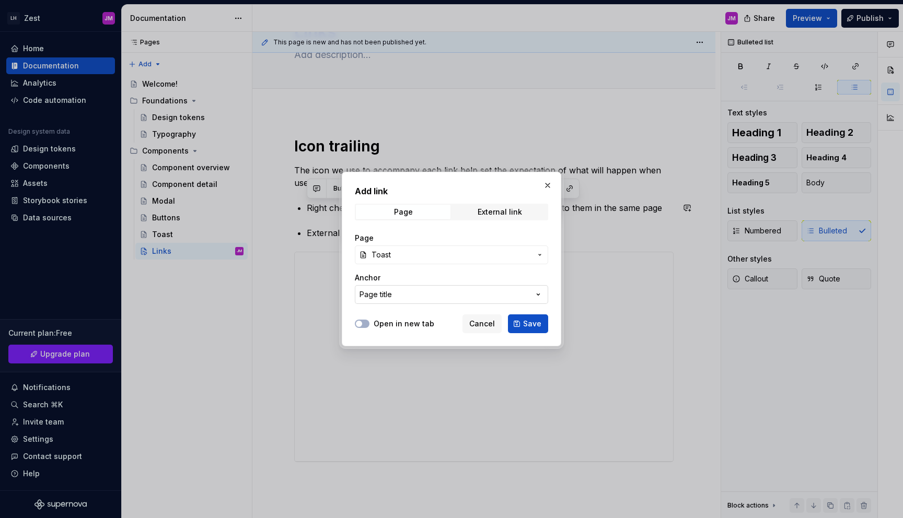
click at [407, 299] on button "Page title" at bounding box center [451, 294] width 193 height 19
click at [410, 277] on div "Add link Page External link Page Toast Anchor Page title Open in new tab Cancel…" at bounding box center [451, 259] width 903 height 518
click at [472, 212] on span "External link" at bounding box center [499, 212] width 95 height 15
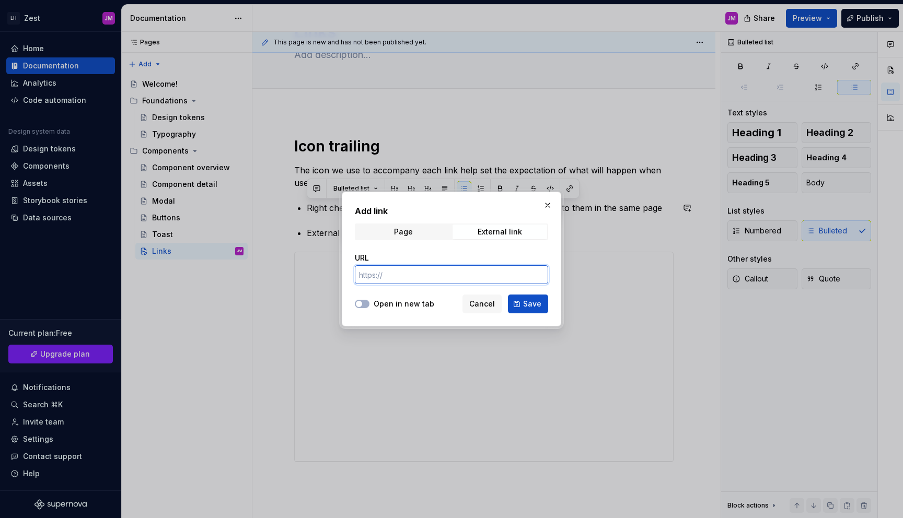
click at [419, 277] on input "URL" at bounding box center [451, 274] width 193 height 19
paste input "[URL][DOMAIN_NAME]"
type input "[URL][DOMAIN_NAME]"
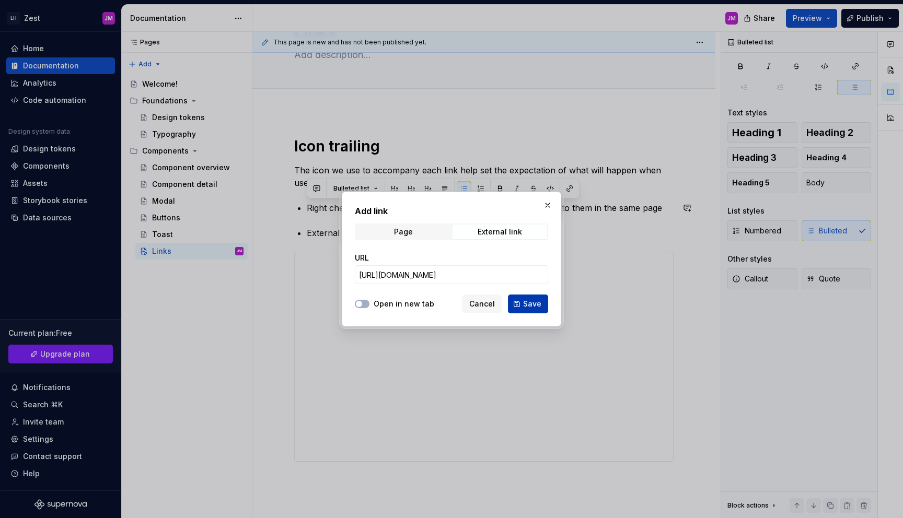
click at [519, 302] on button "Save" at bounding box center [528, 304] width 40 height 19
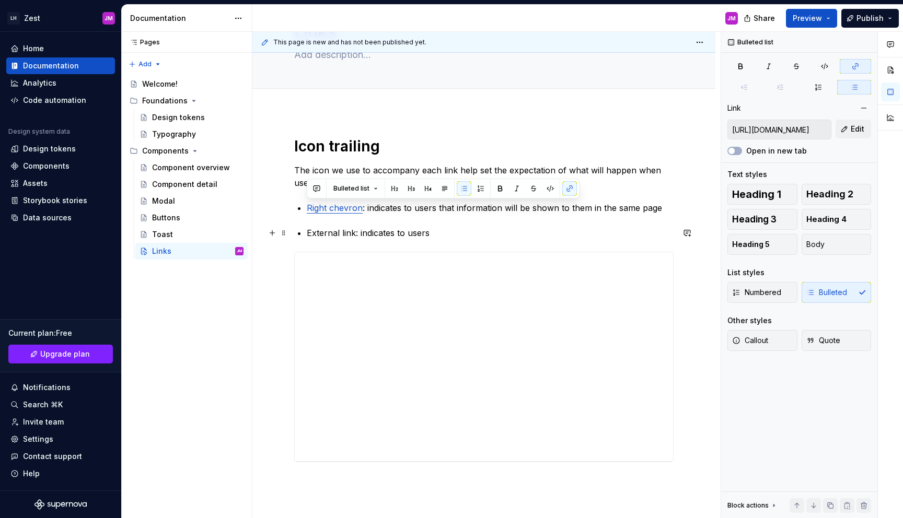
click at [458, 232] on p "External link: indicates to users" at bounding box center [490, 233] width 367 height 13
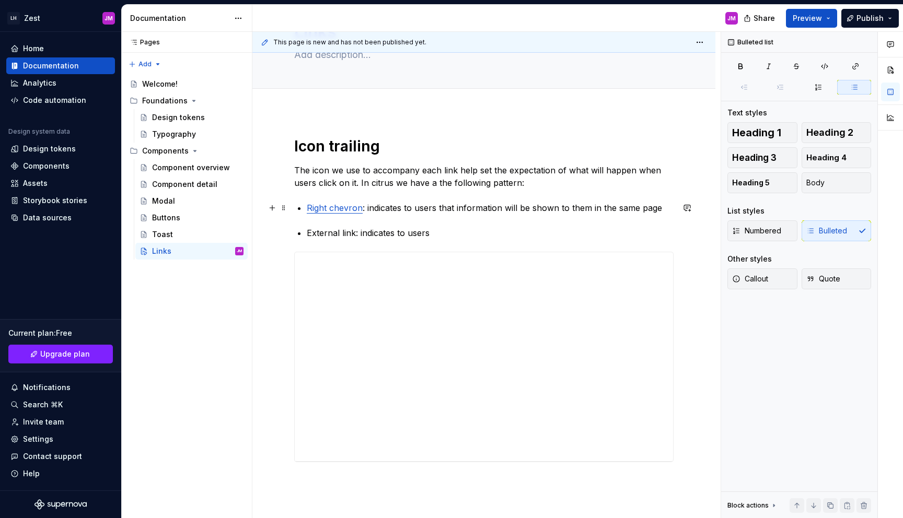
click at [338, 210] on link "Right chevron" at bounding box center [335, 208] width 56 height 10
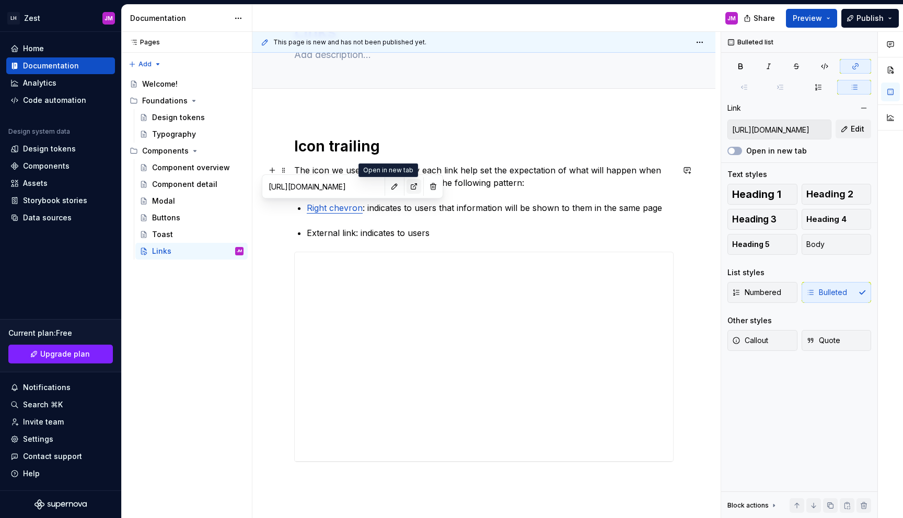
click at [406, 189] on button "button" at bounding box center [413, 186] width 15 height 15
type textarea "*"
click at [180, 323] on div "Pages Pages Add Accessibility guide for tree Page tree. Navigate the tree with …" at bounding box center [186, 275] width 131 height 487
click at [65, 166] on div "Components" at bounding box center [46, 166] width 46 height 10
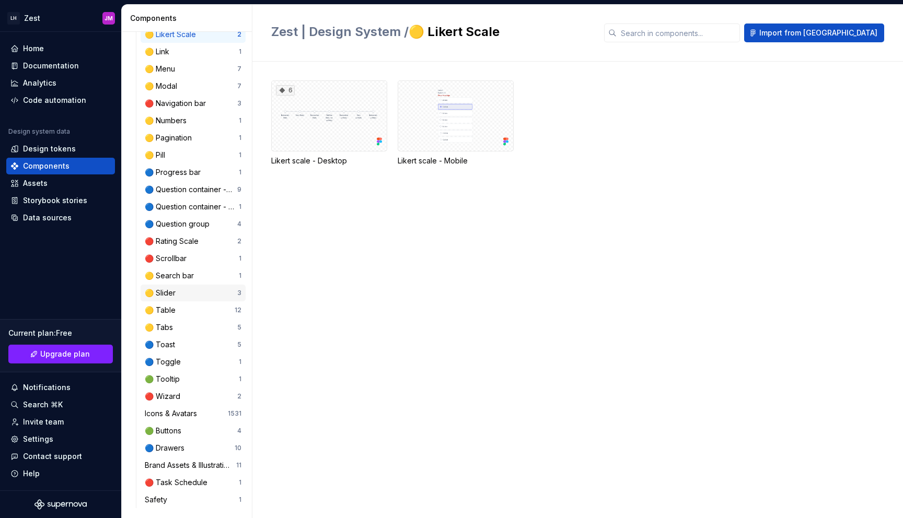
scroll to position [571, 0]
click at [196, 411] on div "Icons & Avatars" at bounding box center [173, 413] width 56 height 10
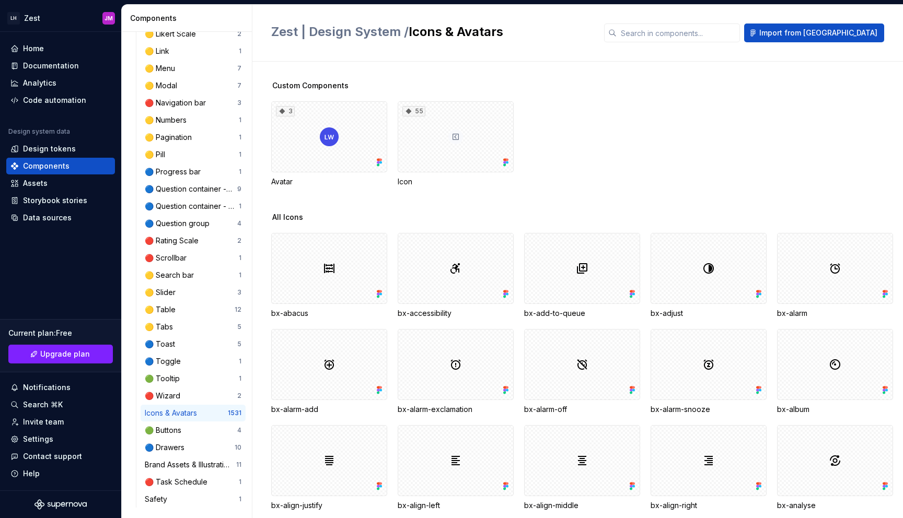
scroll to position [522, 0]
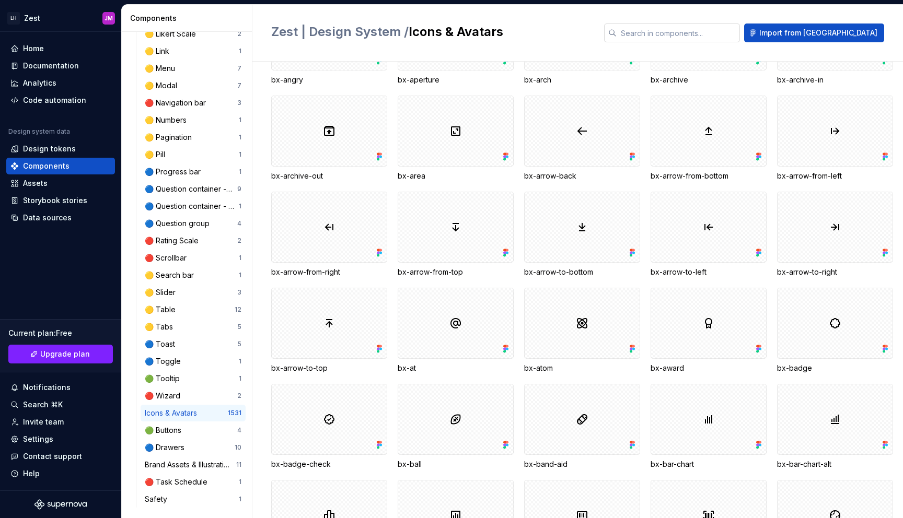
click at [708, 36] on input "text" at bounding box center [677, 33] width 123 height 19
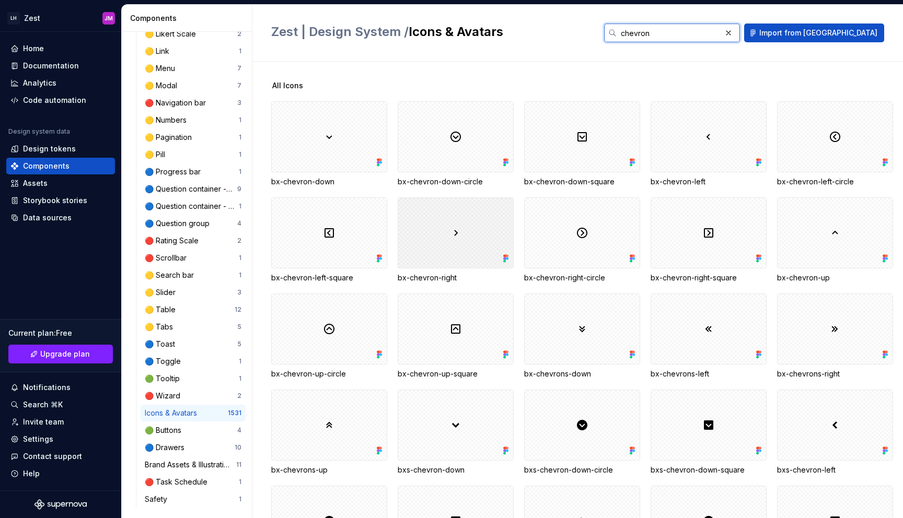
type input "chevron"
click at [472, 234] on div at bounding box center [456, 232] width 116 height 71
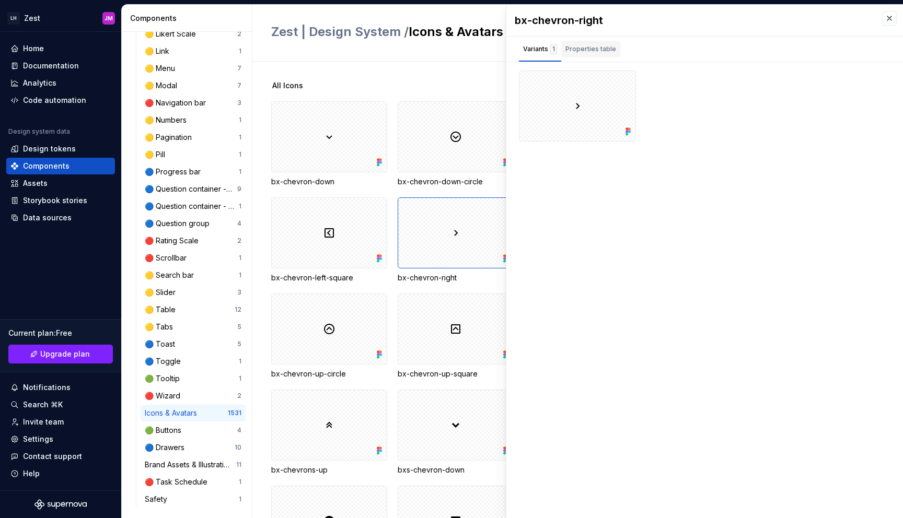
drag, startPoint x: 606, startPoint y: 52, endPoint x: 588, endPoint y: 58, distance: 19.2
click at [606, 52] on div "Properties table" at bounding box center [590, 49] width 51 height 10
click at [539, 48] on div "Variants 1" at bounding box center [540, 49] width 34 height 10
click at [623, 80] on button "button" at bounding box center [623, 82] width 15 height 15
drag, startPoint x: 849, startPoint y: 56, endPoint x: 878, endPoint y: 28, distance: 40.3
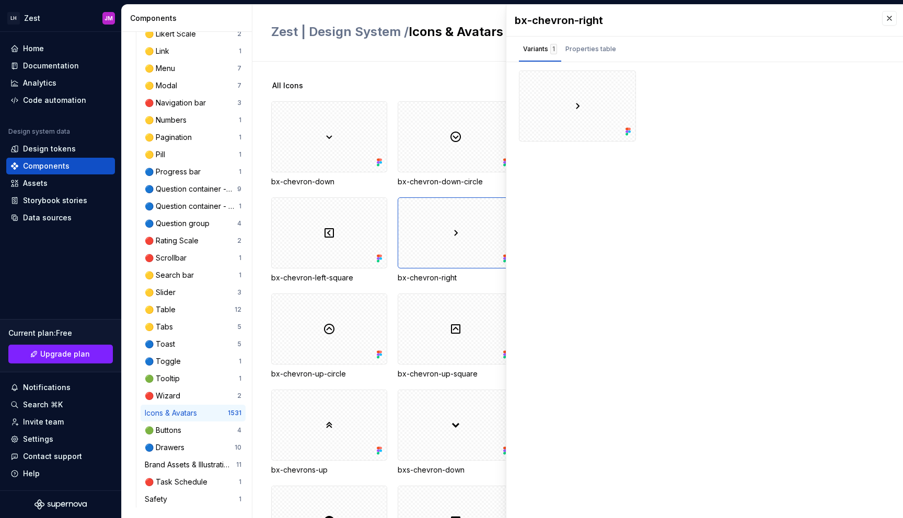
click at [855, 50] on div "Variants 1 Properties table" at bounding box center [704, 49] width 396 height 25
click at [886, 21] on button "button" at bounding box center [889, 18] width 15 height 15
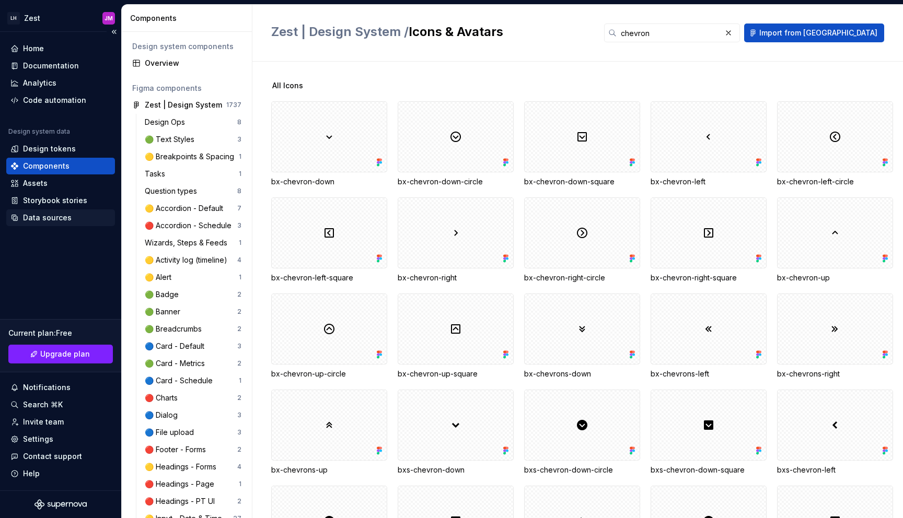
click at [57, 216] on div "Data sources" at bounding box center [47, 218] width 49 height 10
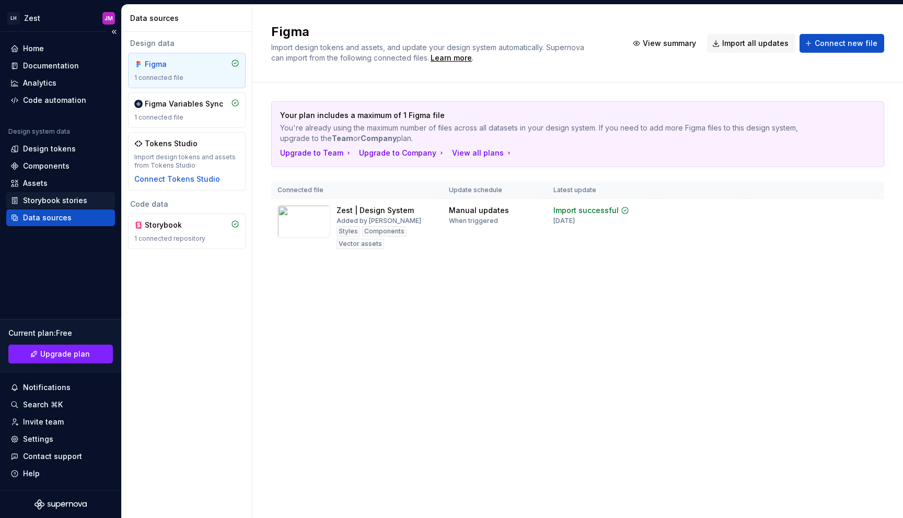
click at [60, 202] on div "Storybook stories" at bounding box center [55, 200] width 64 height 10
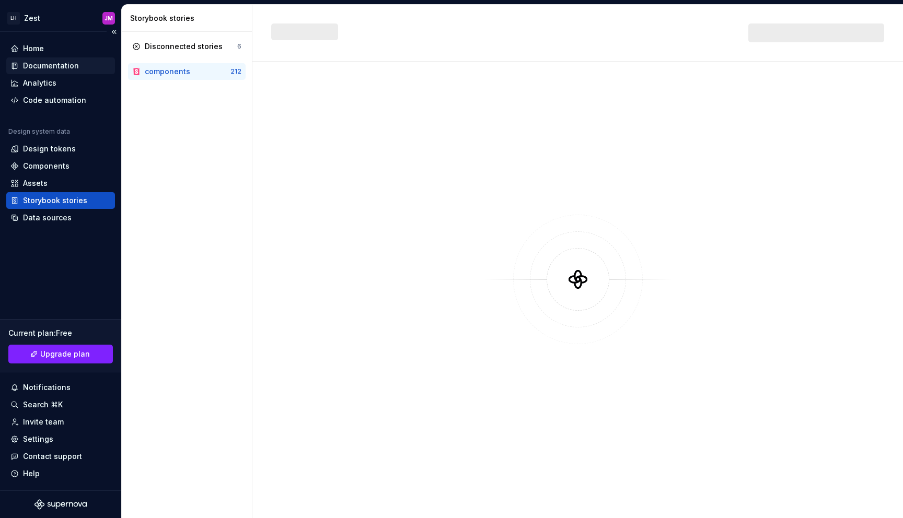
click at [68, 71] on div "Documentation" at bounding box center [51, 66] width 56 height 10
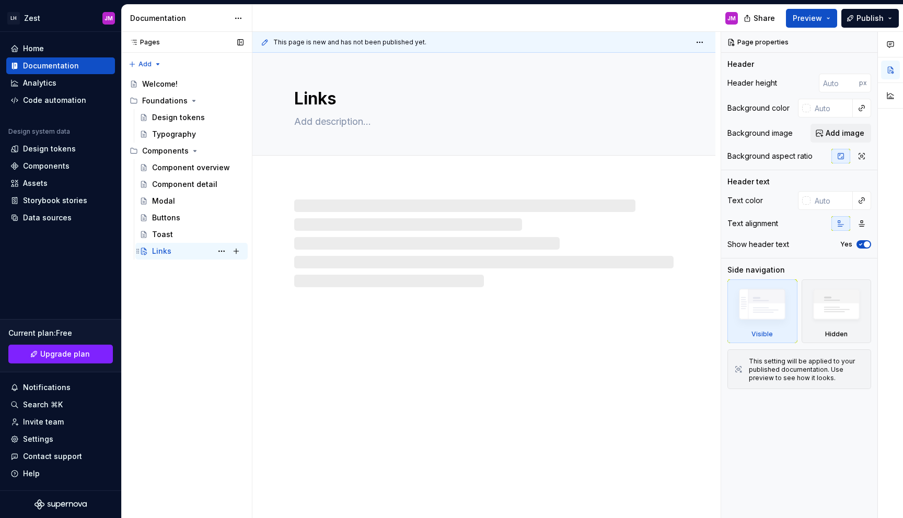
type textarea "*"
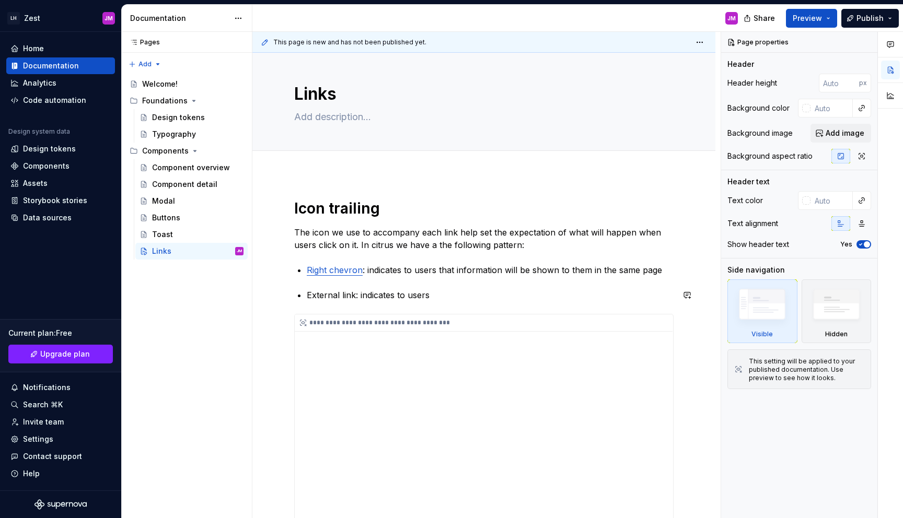
scroll to position [62, 0]
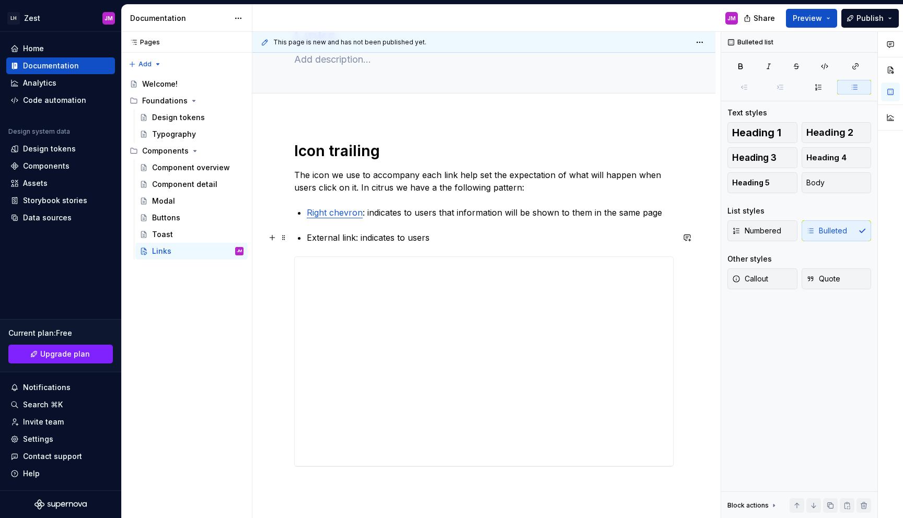
click at [459, 238] on p "External link: indicates to users" at bounding box center [490, 237] width 367 height 13
click at [308, 238] on p "External link: indicates to users that information will be shown to them in a n…" at bounding box center [490, 237] width 367 height 13
click at [369, 205] on div "**********" at bounding box center [483, 321] width 379 height 359
click at [369, 204] on div "**********" at bounding box center [483, 321] width 379 height 359
click at [861, 66] on button "button" at bounding box center [854, 66] width 31 height 15
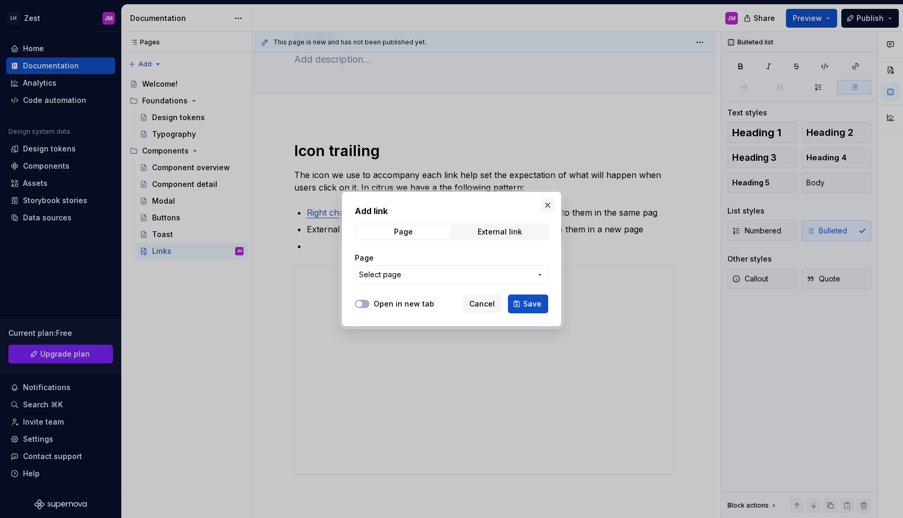
click at [547, 202] on button "button" at bounding box center [547, 205] width 15 height 15
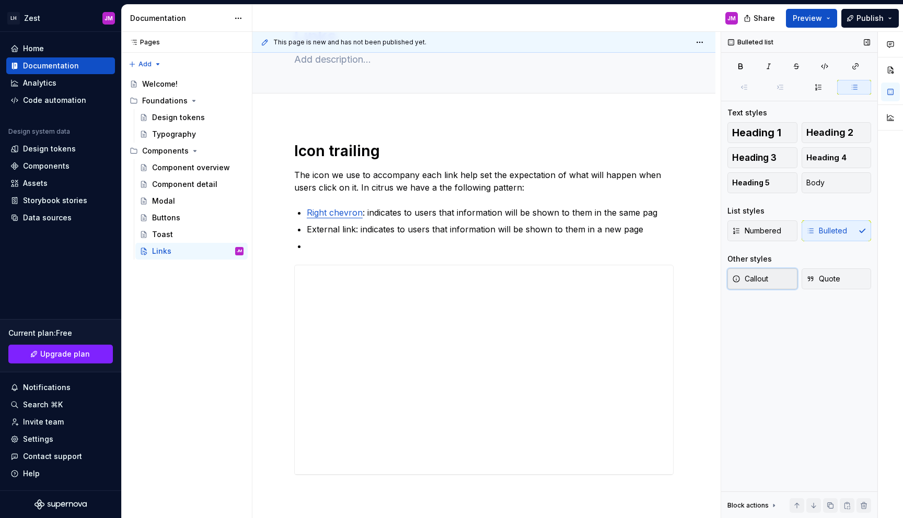
click at [772, 286] on button "Callout" at bounding box center [762, 279] width 70 height 21
click at [536, 245] on p at bounding box center [490, 246] width 367 height 13
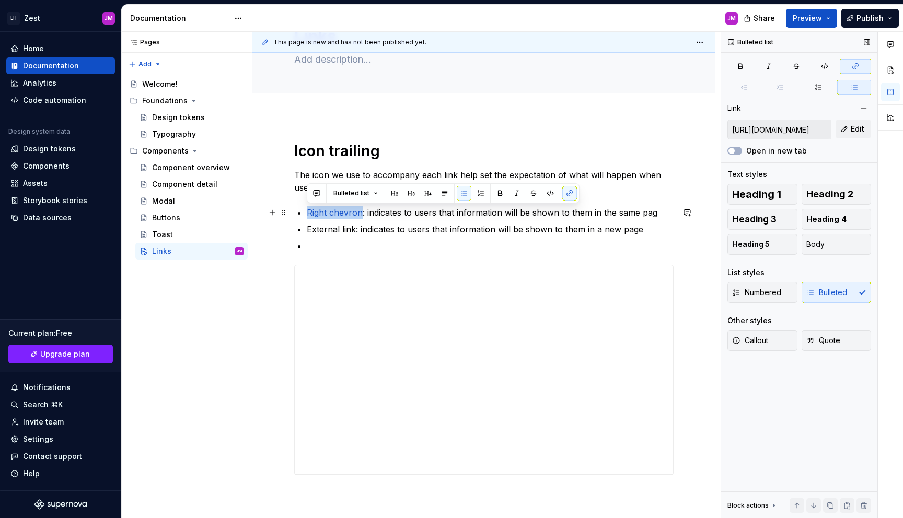
drag, startPoint x: 361, startPoint y: 214, endPoint x: 305, endPoint y: 209, distance: 56.6
click at [305, 209] on div "**********" at bounding box center [483, 321] width 379 height 359
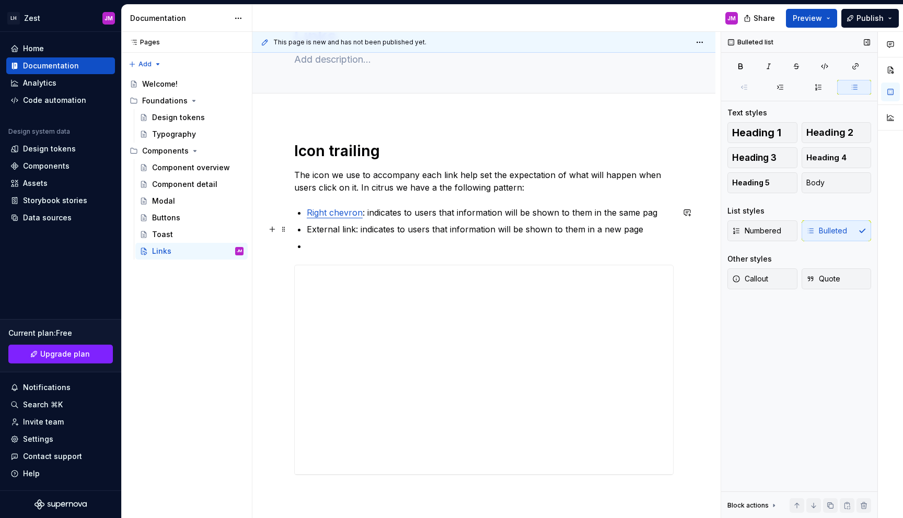
click at [332, 234] on p "External link: indicates to users that information will be shown to them in a n…" at bounding box center [490, 229] width 367 height 13
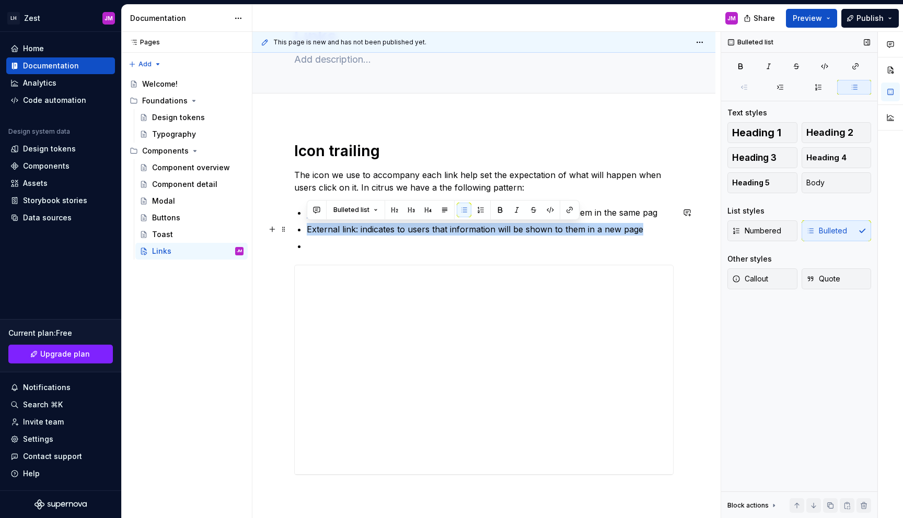
click at [332, 234] on p "External link: indicates to users that information will be shown to them in a n…" at bounding box center [490, 229] width 367 height 13
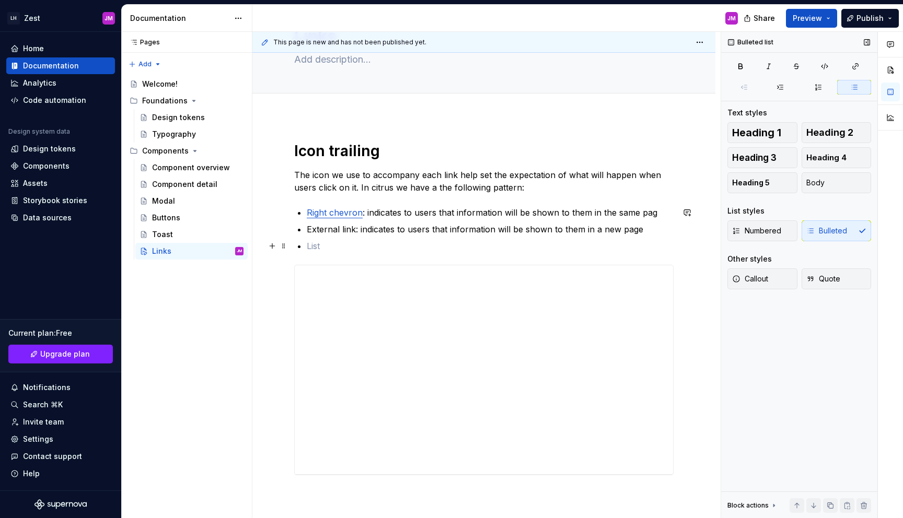
click at [333, 240] on p at bounding box center [490, 246] width 367 height 13
click at [656, 213] on p "Right chevron : indicates to users that information will be shown to them in th…" at bounding box center [490, 212] width 367 height 13
click at [622, 232] on p "External link: indicates to users that information will be shown to them in a n…" at bounding box center [490, 229] width 367 height 13
click at [521, 238] on ul "Right chevron : indicates to users that information will be shown to them in th…" at bounding box center [490, 229] width 367 height 46
click at [524, 244] on p "Link: indicates that users can link different objects" at bounding box center [490, 246] width 367 height 13
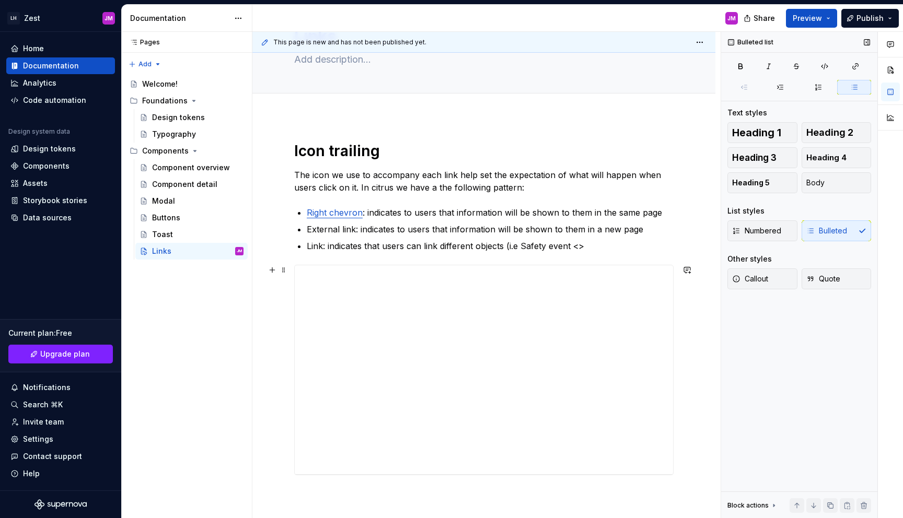
click at [707, 296] on div "**********" at bounding box center [483, 392] width 463 height 552
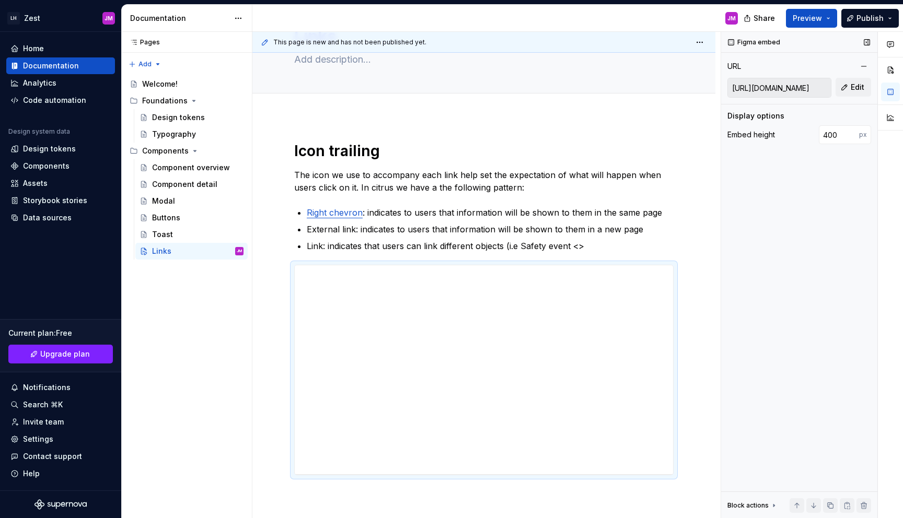
type textarea "*"
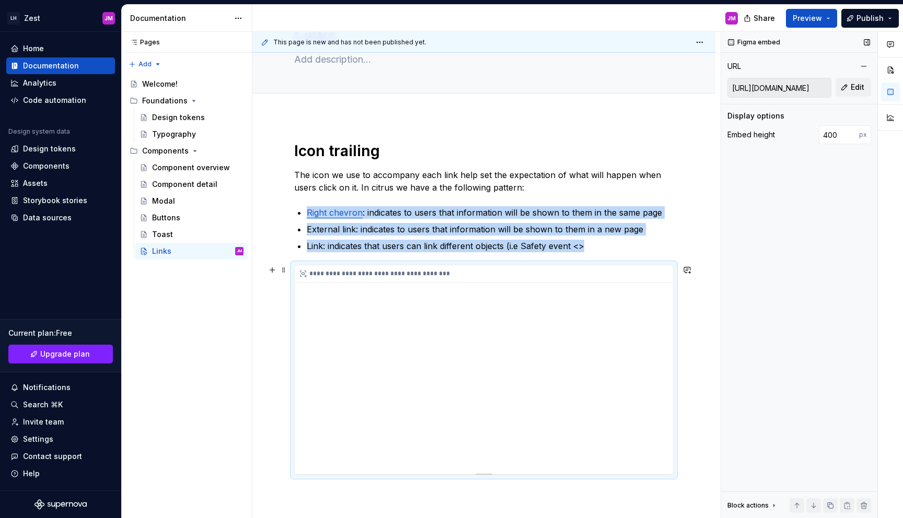
click at [629, 462] on div "**********" at bounding box center [484, 369] width 378 height 209
click at [332, 281] on div "**********" at bounding box center [484, 273] width 378 height 17
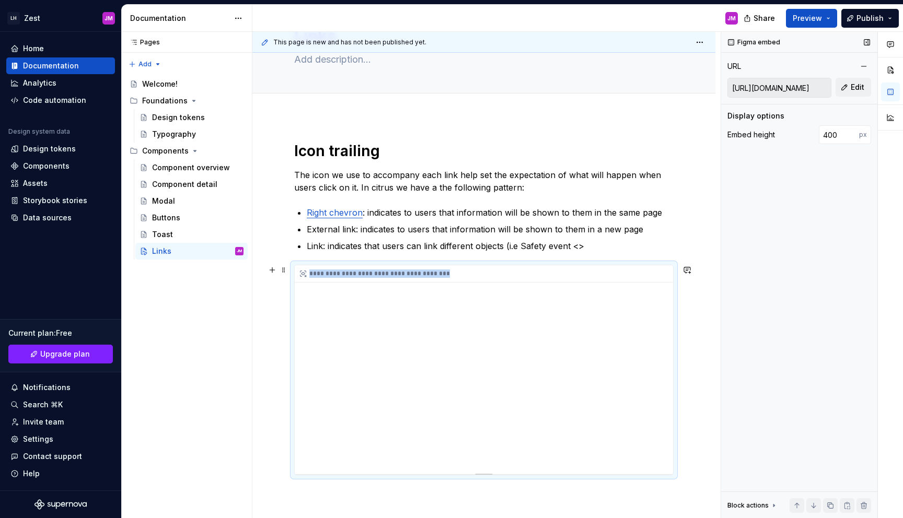
click at [332, 281] on div "**********" at bounding box center [484, 273] width 378 height 17
click at [693, 322] on div "**********" at bounding box center [483, 392] width 463 height 552
click at [632, 248] on p "Link: indicates that users can link different objects (i.e Safety event <>" at bounding box center [490, 246] width 367 height 13
